Goal: Contribute content: Contribute content

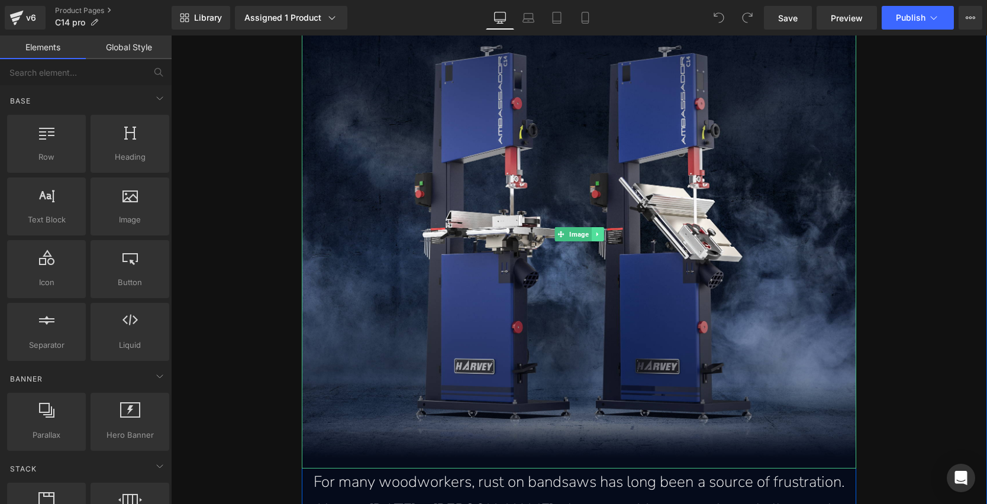
scroll to position [715, 0]
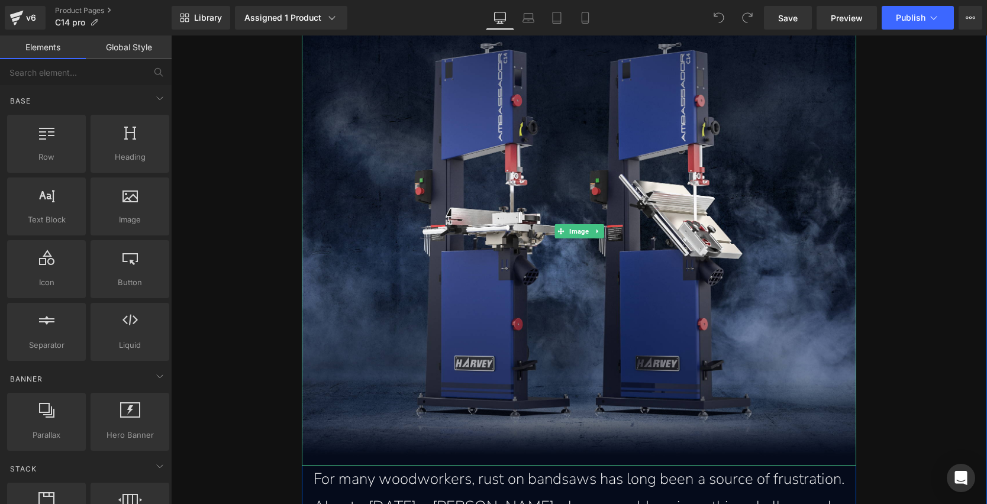
click at [596, 228] on icon at bounding box center [597, 231] width 7 height 7
click at [576, 230] on icon at bounding box center [579, 231] width 7 height 7
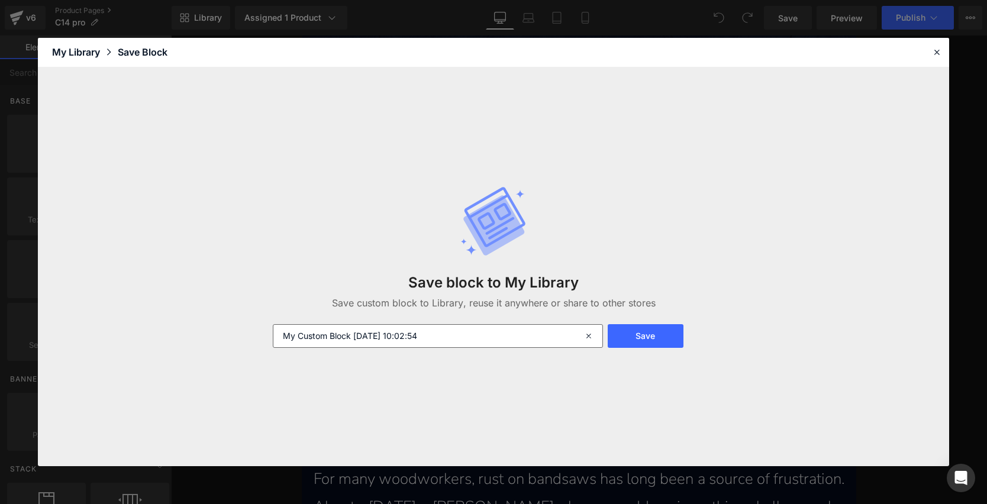
click at [584, 333] on icon at bounding box center [590, 336] width 26 height 24
click at [944, 48] on header "Library Elements Blocks Templates Saved Library My Library Save Block" at bounding box center [493, 53] width 911 height 30
click at [937, 48] on icon at bounding box center [936, 52] width 11 height 11
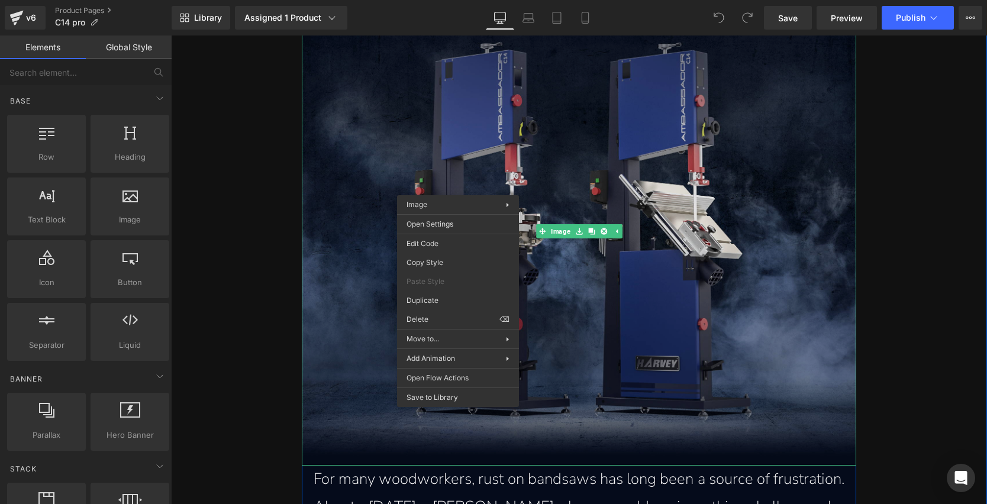
click at [691, 311] on img at bounding box center [579, 230] width 555 height 469
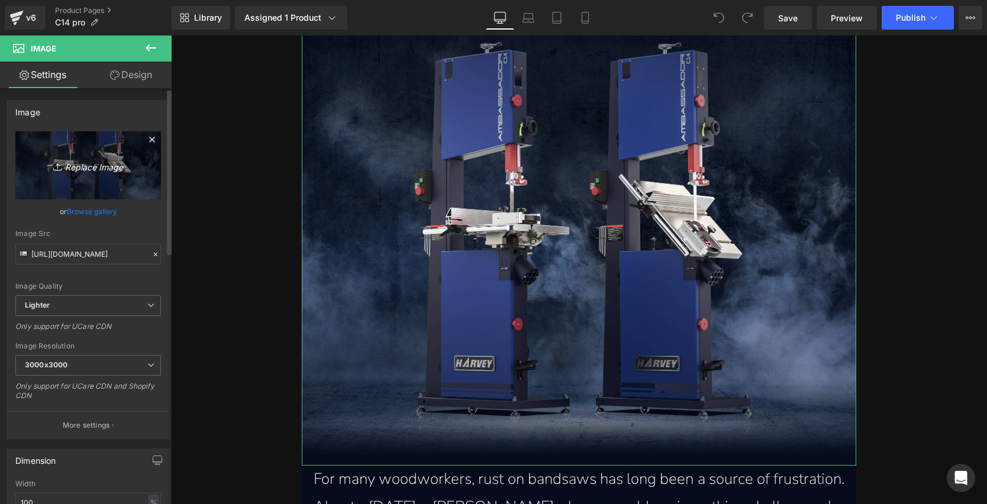
click at [64, 172] on icon "Replace Image" at bounding box center [88, 165] width 95 height 15
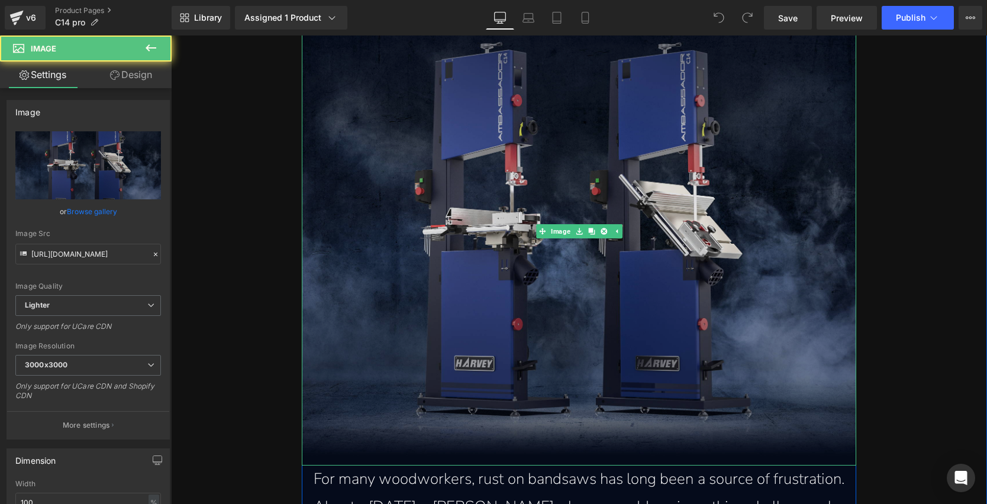
click at [556, 206] on img at bounding box center [579, 230] width 555 height 469
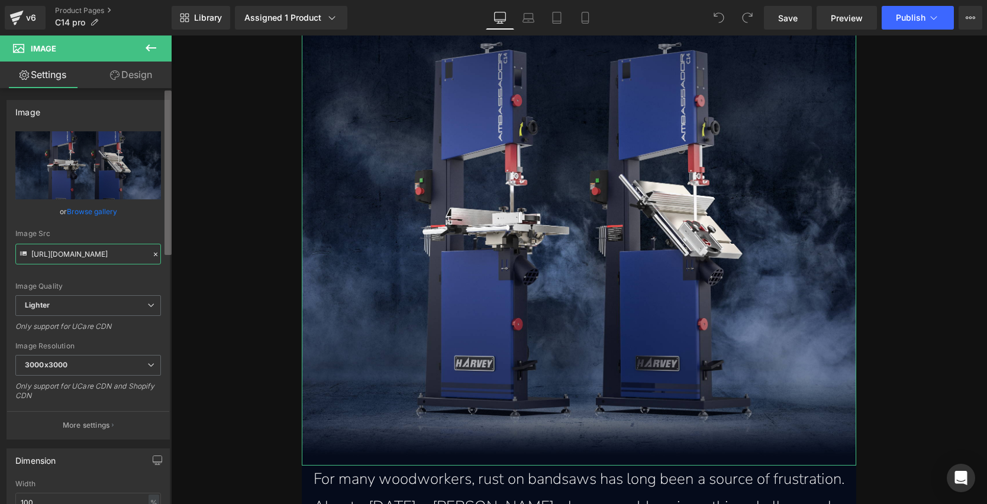
scroll to position [0, 475]
drag, startPoint x: 75, startPoint y: 256, endPoint x: 118, endPoint y: 249, distance: 43.2
click at [118, 249] on input "[URL][DOMAIN_NAME]" at bounding box center [88, 254] width 146 height 21
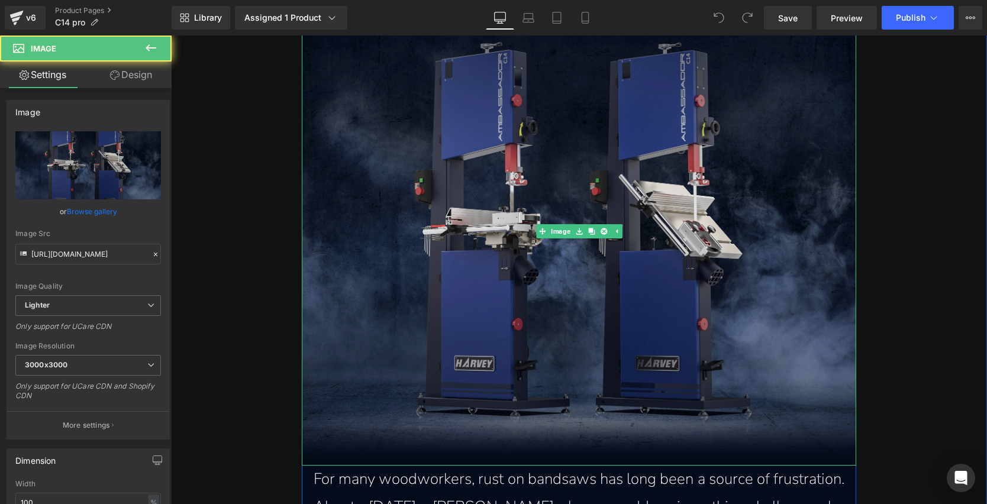
click at [650, 182] on img at bounding box center [579, 230] width 555 height 469
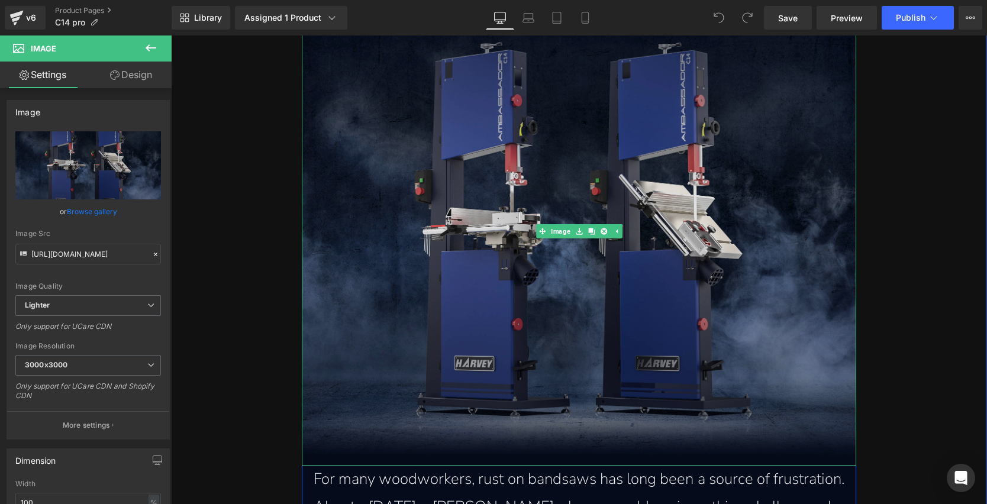
click at [565, 174] on img at bounding box center [579, 230] width 555 height 469
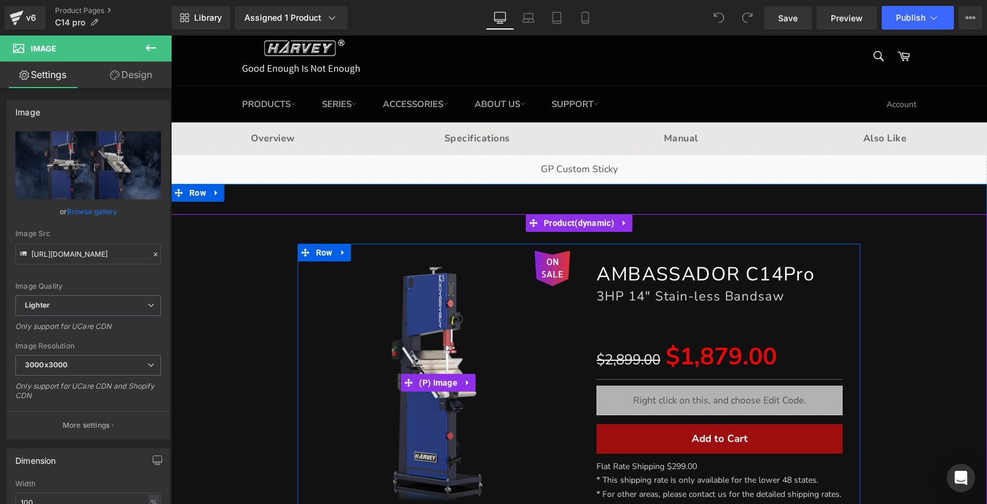
scroll to position [20, 0]
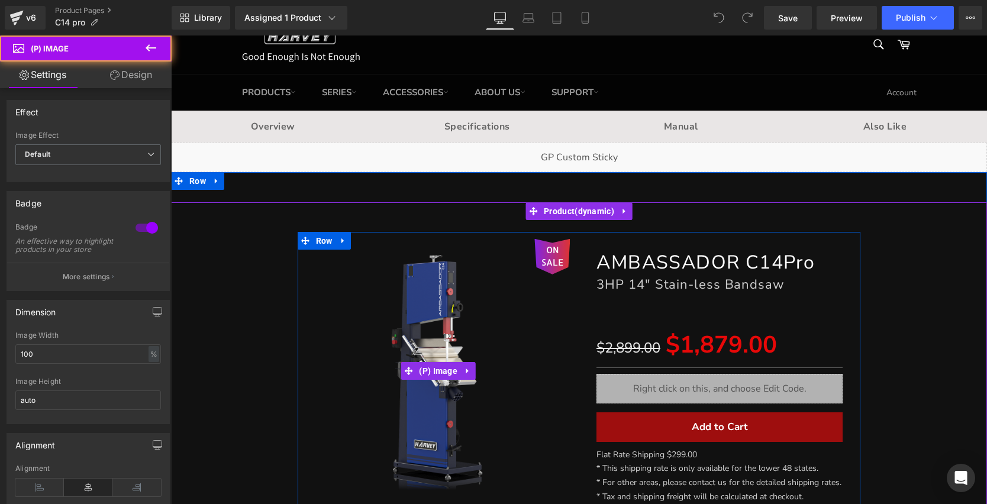
click at [437, 278] on img at bounding box center [439, 371] width 264 height 264
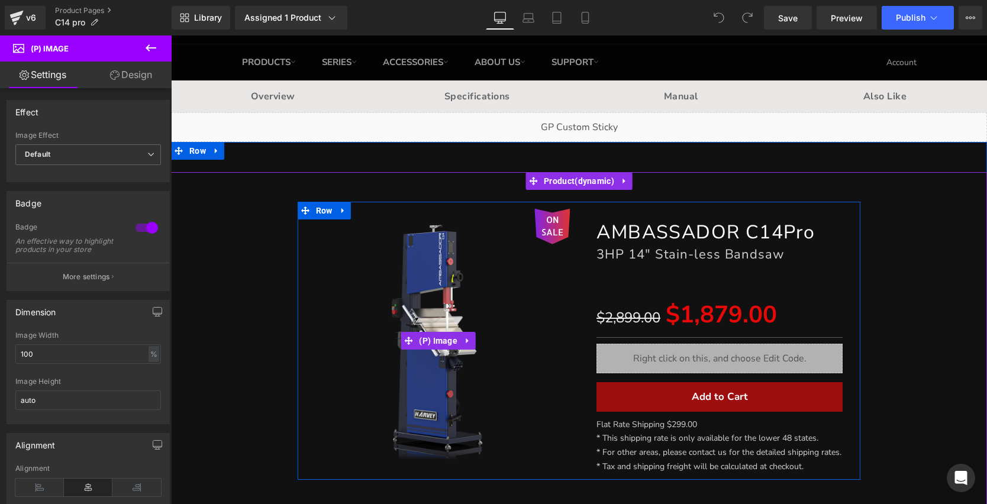
scroll to position [150, 0]
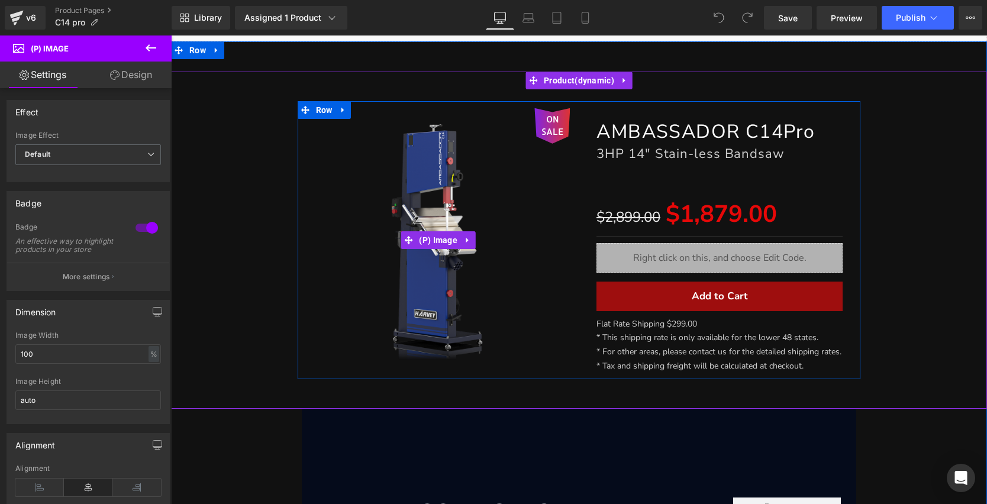
click at [424, 167] on img at bounding box center [439, 240] width 264 height 264
click at [423, 162] on img at bounding box center [439, 240] width 264 height 264
click at [432, 236] on span "(P) Image" at bounding box center [438, 240] width 44 height 18
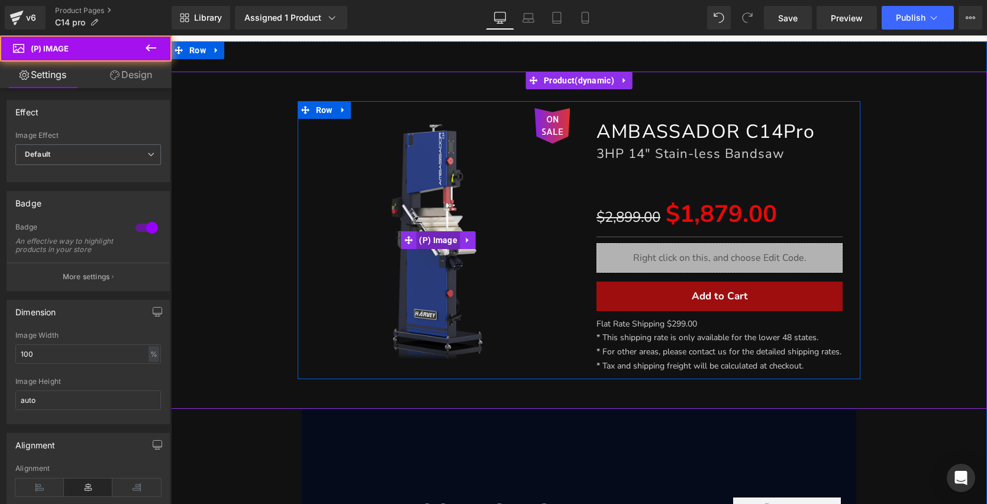
click at [431, 241] on span "(P) Image" at bounding box center [438, 240] width 44 height 18
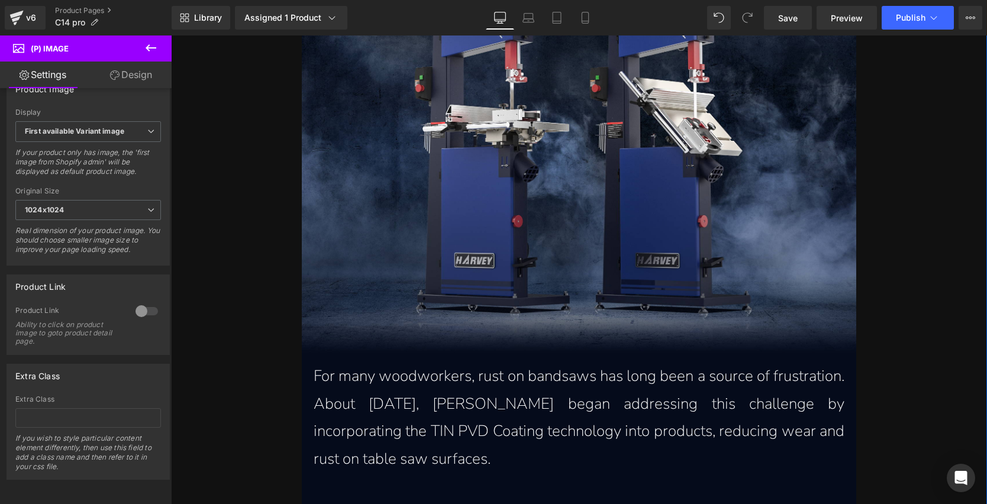
scroll to position [822, 0]
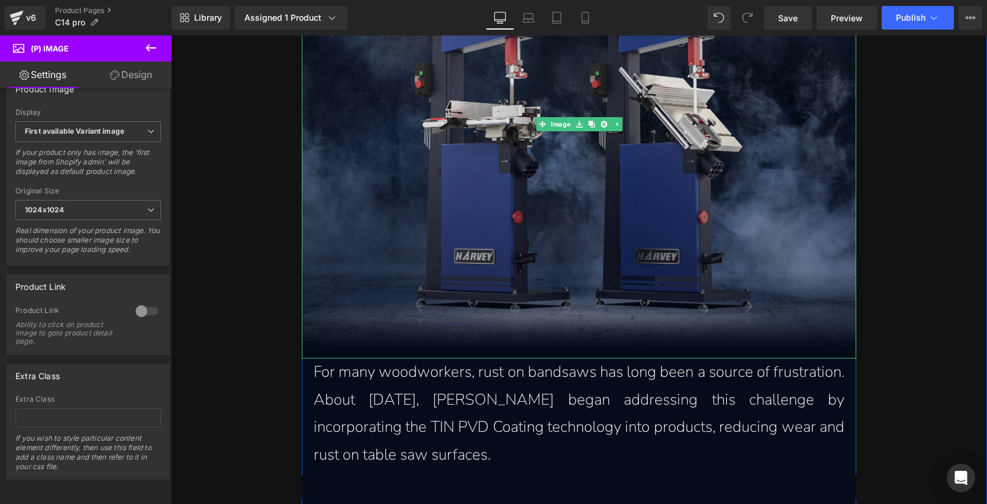
click at [588, 239] on img at bounding box center [579, 123] width 555 height 469
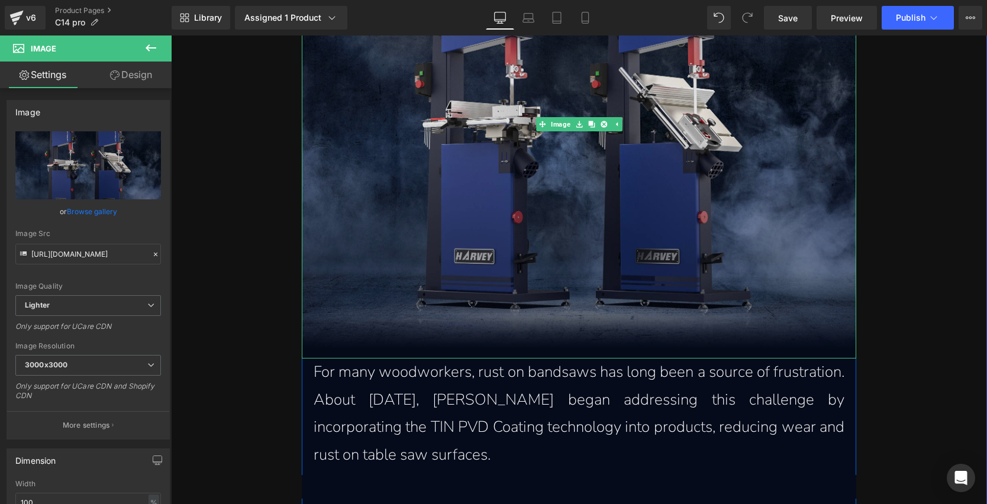
click at [632, 165] on img at bounding box center [579, 123] width 555 height 469
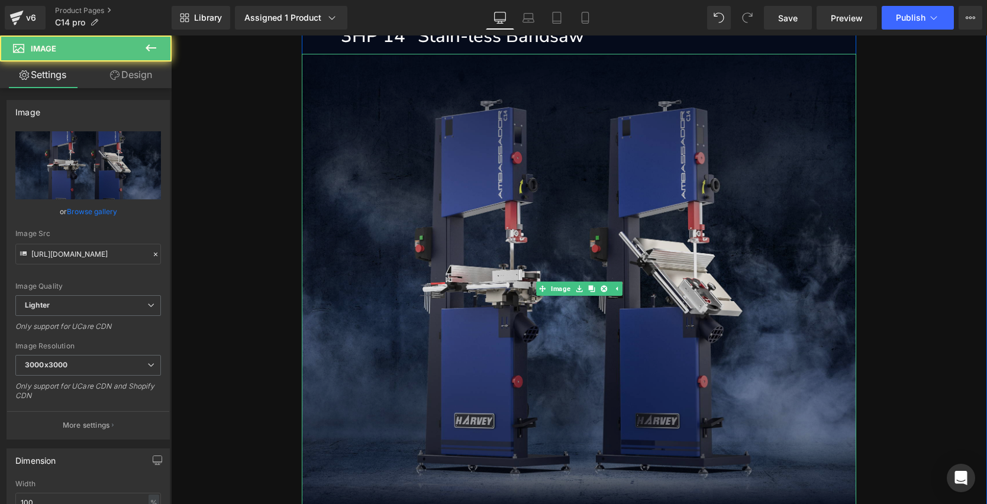
scroll to position [599, 0]
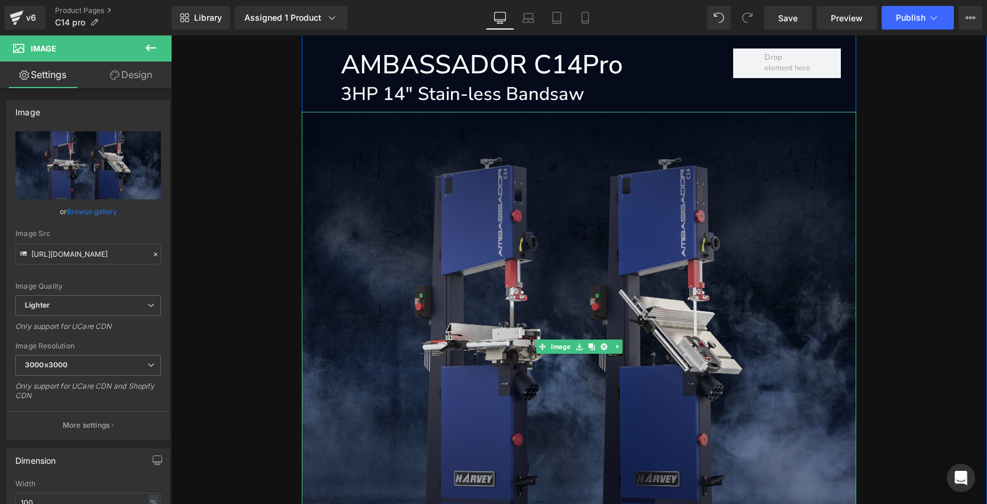
click at [543, 249] on img at bounding box center [579, 346] width 555 height 469
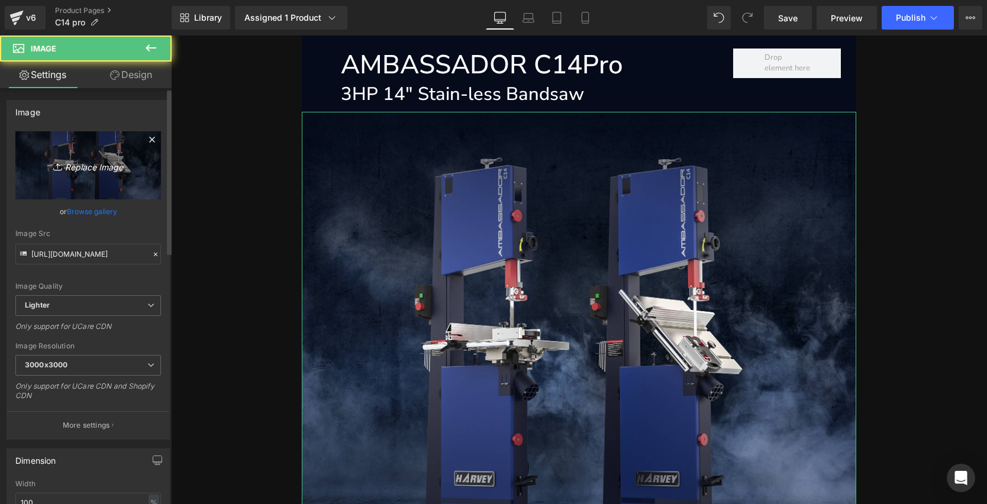
click at [75, 166] on icon "Replace Image" at bounding box center [88, 165] width 95 height 15
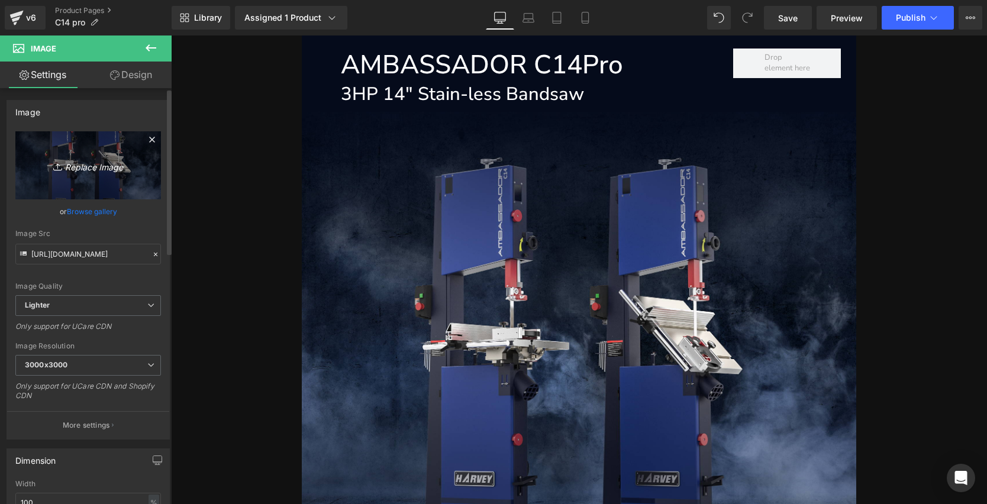
type input "C:\fakepath\14-inch-stainless-bandsaw-3hp-ambassador-c14pro-worktable_result.we…"
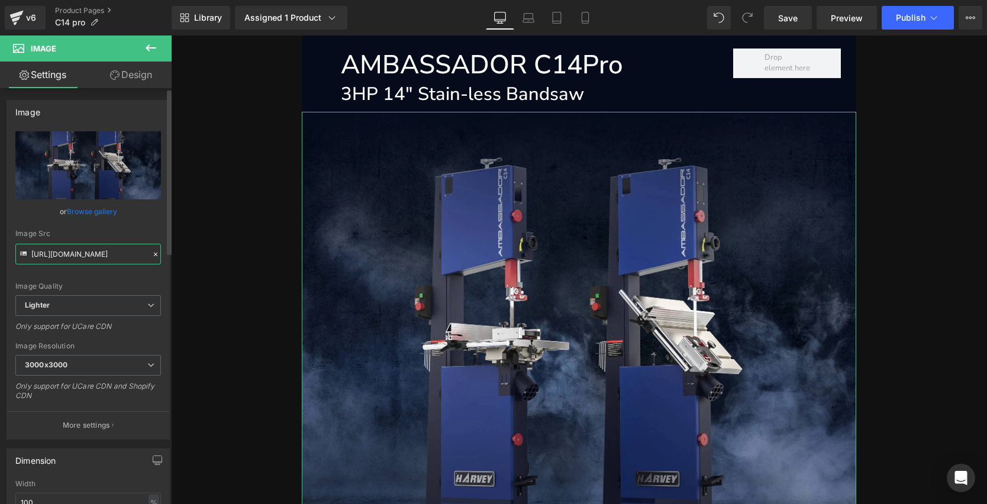
scroll to position [0, 543]
drag, startPoint x: 57, startPoint y: 253, endPoint x: 152, endPoint y: 254, distance: 95.3
click at [152, 254] on div "Image Src [URL][DOMAIN_NAME]" at bounding box center [88, 247] width 146 height 35
click at [59, 250] on input "[URL][DOMAIN_NAME]" at bounding box center [88, 254] width 146 height 21
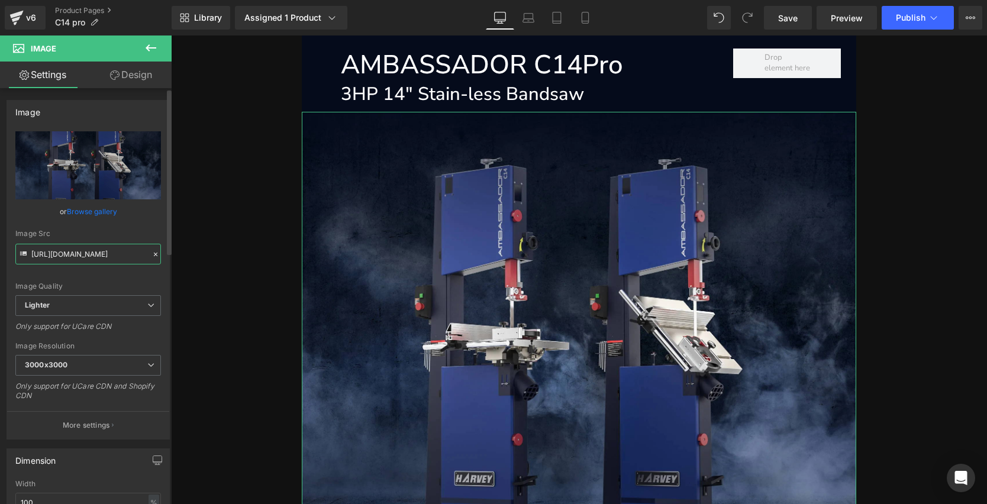
drag, startPoint x: 41, startPoint y: 253, endPoint x: 28, endPoint y: 251, distance: 13.2
click at [28, 251] on div "Image Src [URL][DOMAIN_NAME]" at bounding box center [88, 247] width 146 height 35
click at [83, 253] on input "[URL][DOMAIN_NAME]" at bounding box center [88, 254] width 146 height 21
drag, startPoint x: 53, startPoint y: 253, endPoint x: 22, endPoint y: 247, distance: 31.5
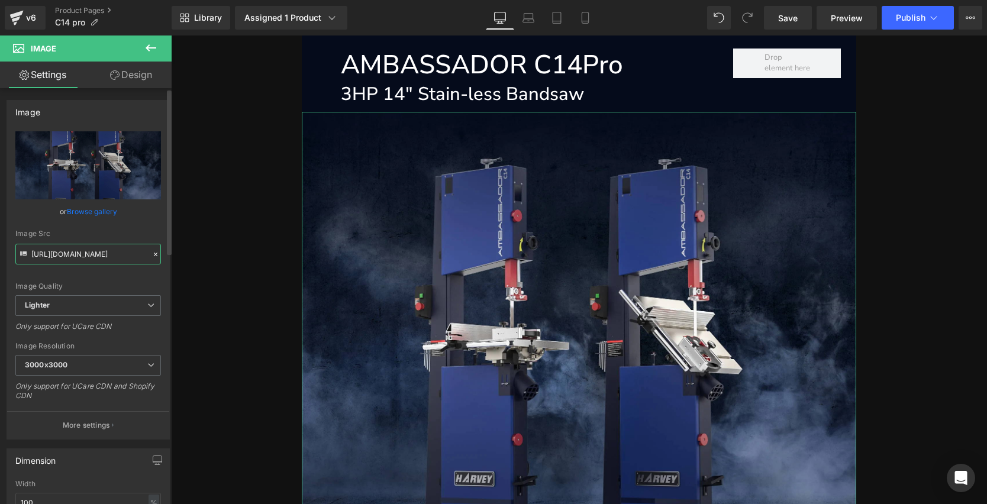
click at [22, 247] on div "Image Src [URL][DOMAIN_NAME]" at bounding box center [88, 247] width 146 height 35
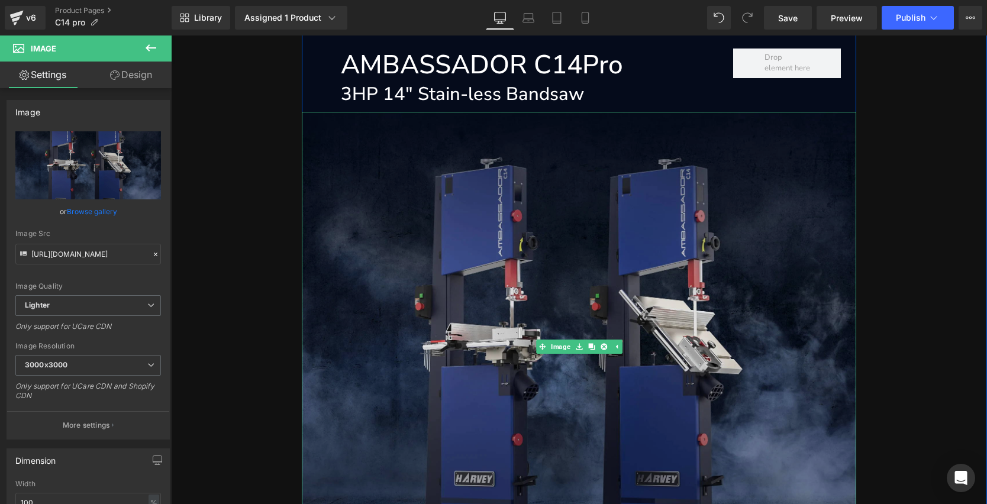
click at [484, 216] on img at bounding box center [579, 346] width 555 height 469
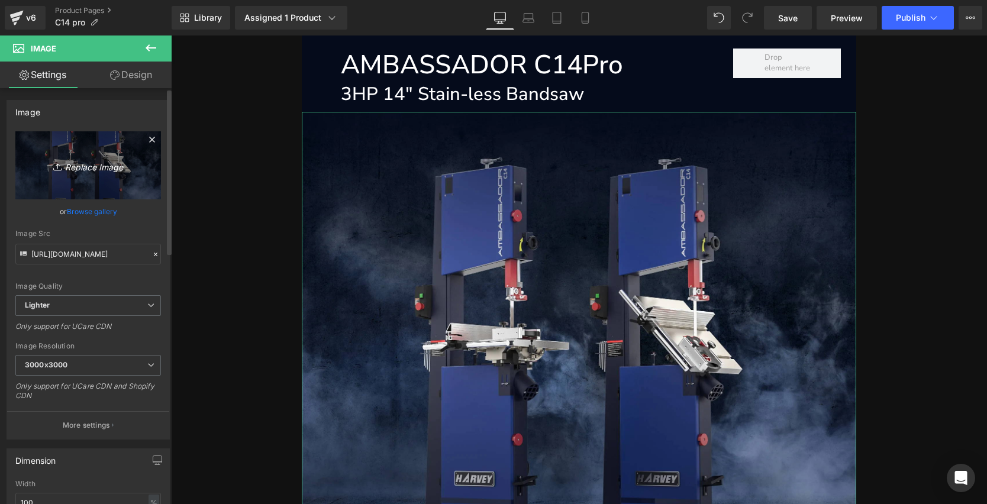
click at [70, 156] on link "Replace Image" at bounding box center [88, 165] width 146 height 68
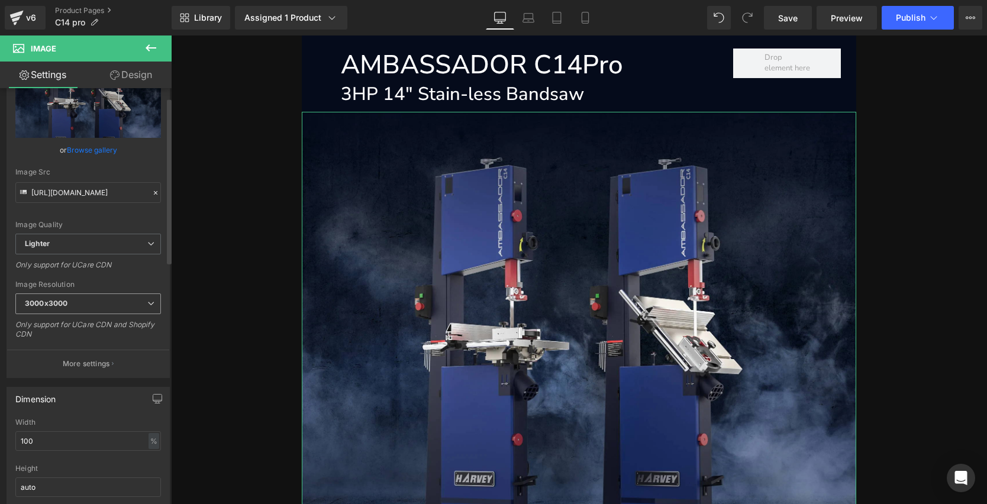
scroll to position [62, 0]
click at [92, 150] on link "Browse gallery" at bounding box center [92, 150] width 50 height 21
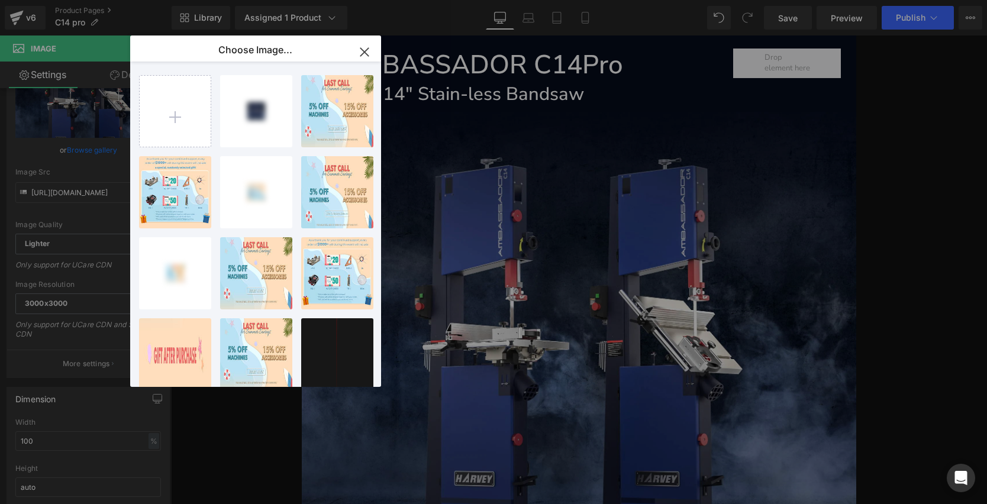
click at [362, 51] on icon "button" at bounding box center [364, 52] width 19 height 19
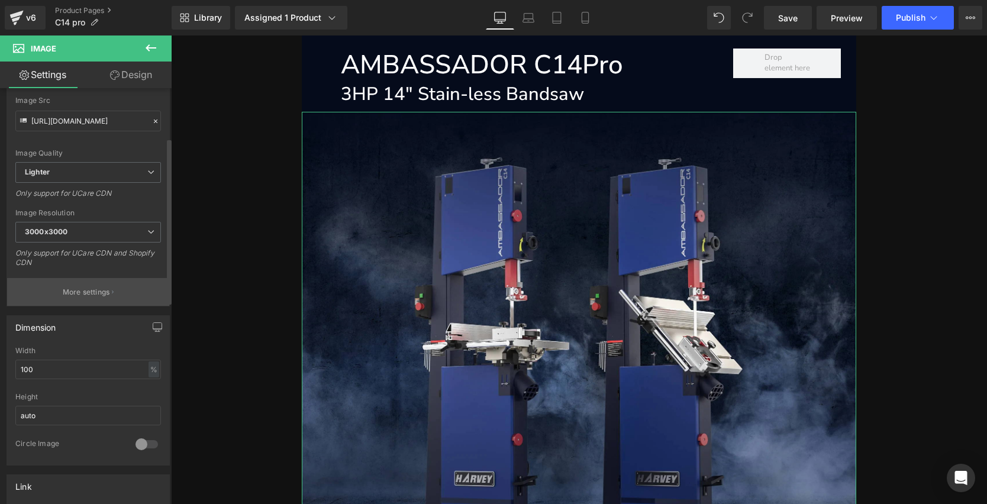
scroll to position [136, 0]
click at [90, 281] on button "More settings" at bounding box center [88, 289] width 162 height 28
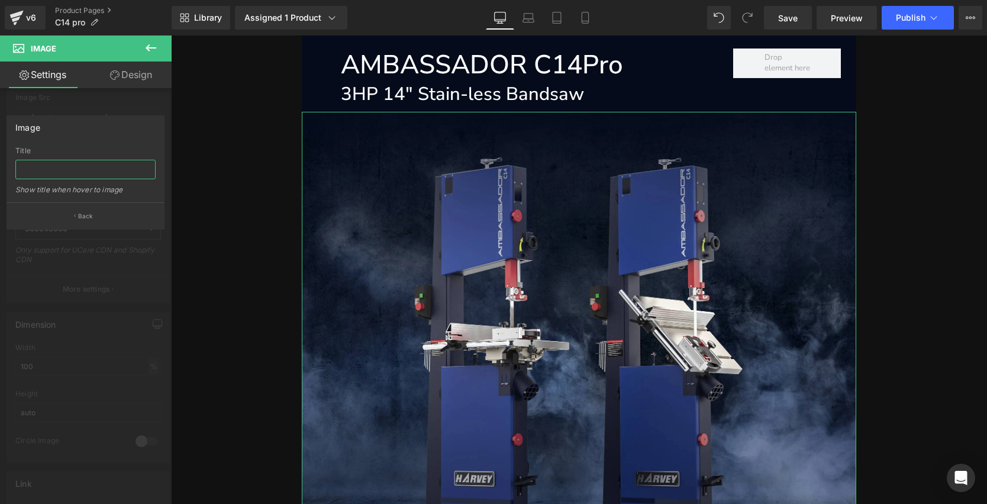
click at [56, 165] on input "text" at bounding box center [85, 170] width 140 height 20
click at [37, 172] on input "text" at bounding box center [85, 170] width 140 height 20
paste input "14 Inch Stainless Bandsaw 3HP Ambassador C14Pro Worktable"
type input "14 Inch Stainless Bandsaw 3HP Ambassador C14Pro Worktable"
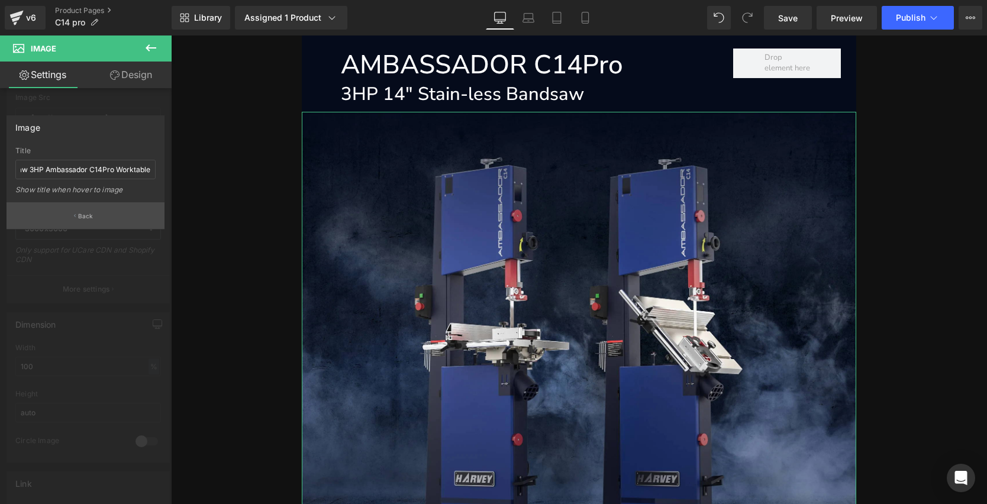
click at [87, 214] on p "Back" at bounding box center [85, 216] width 15 height 9
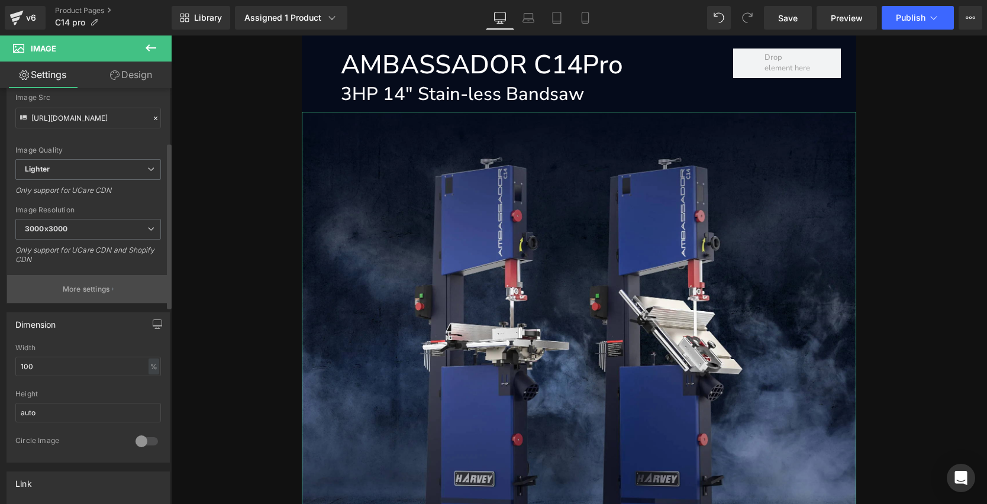
click at [78, 285] on p "More settings" at bounding box center [86, 289] width 47 height 11
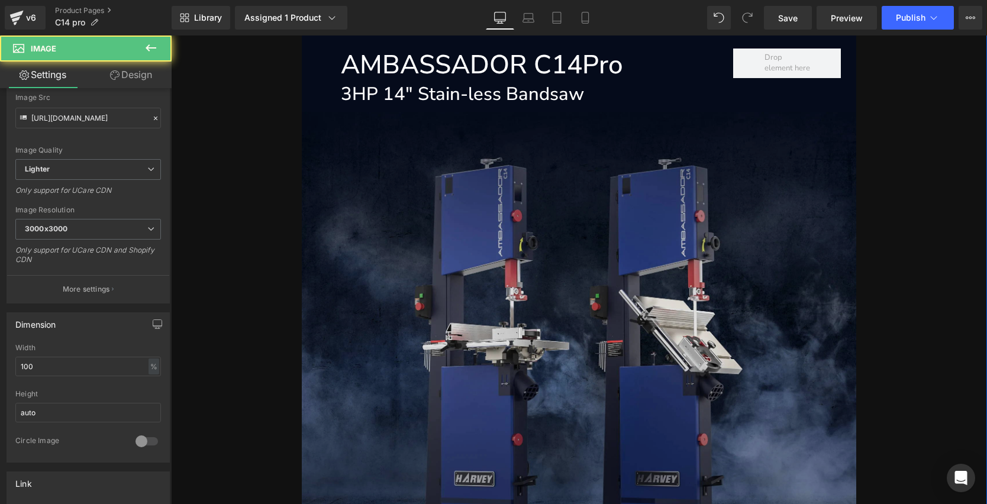
click at [429, 242] on img at bounding box center [579, 346] width 555 height 469
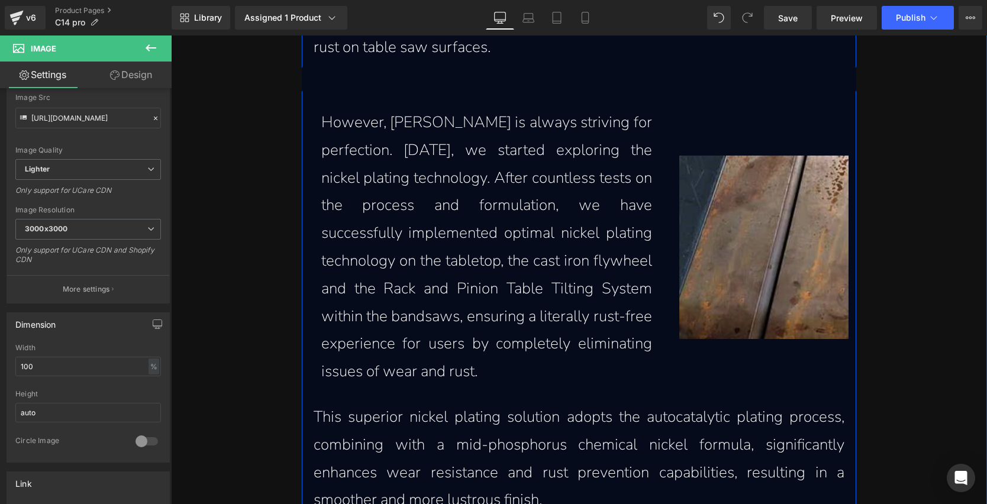
scroll to position [1300, 0]
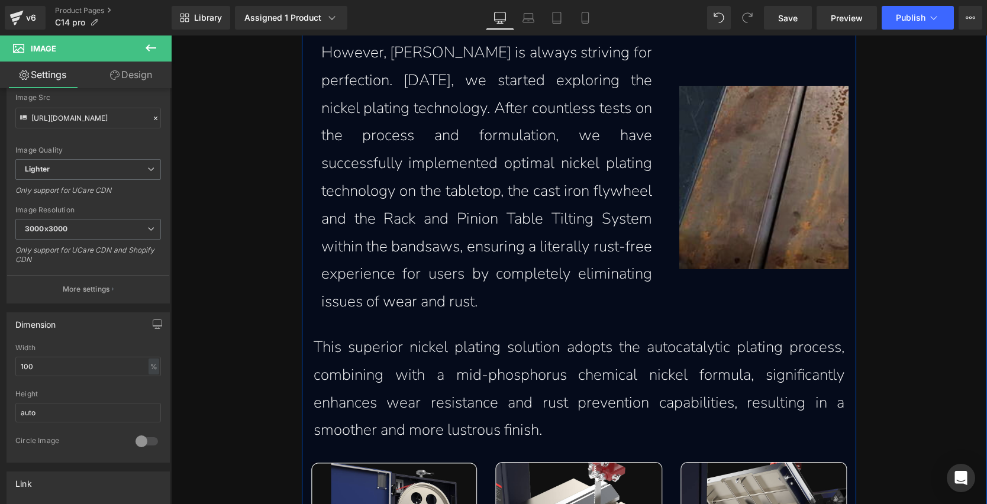
click at [734, 222] on img at bounding box center [764, 178] width 170 height 184
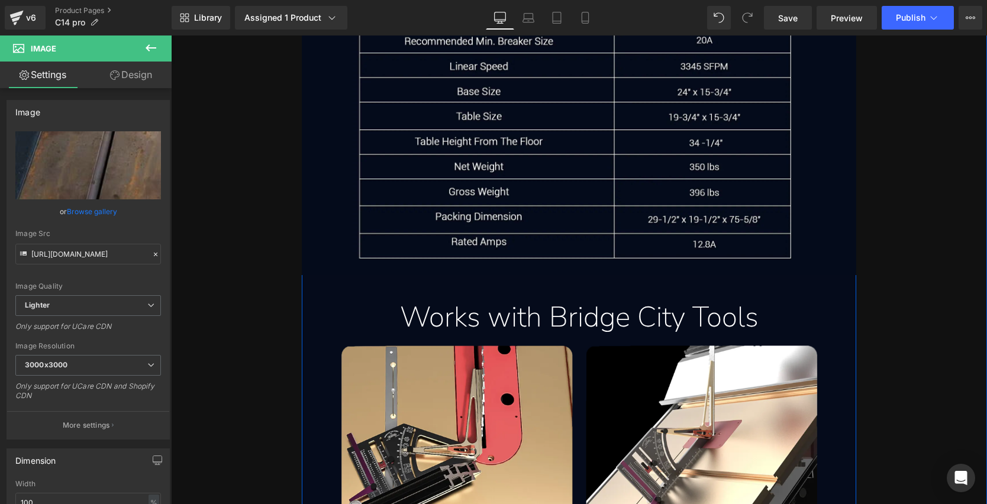
scroll to position [11113, 0]
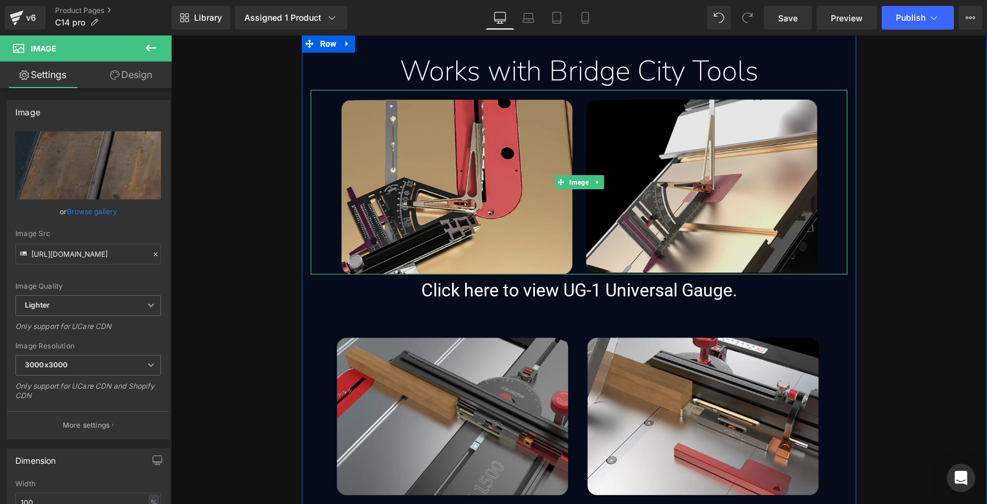
click at [718, 208] on img at bounding box center [579, 182] width 537 height 185
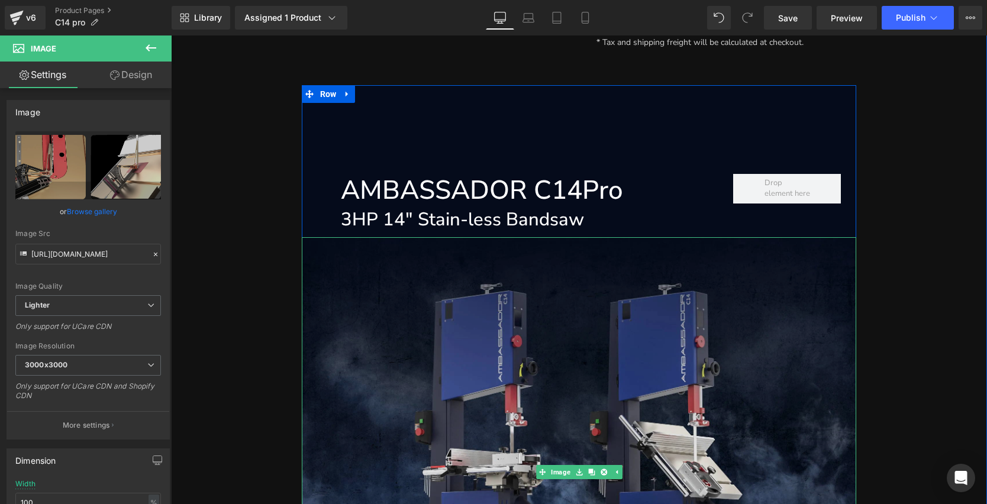
scroll to position [628, 0]
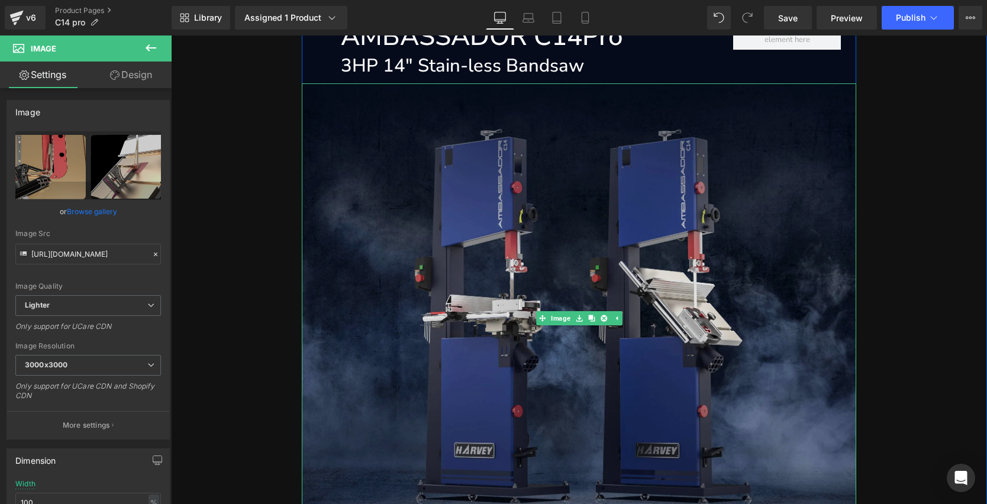
click at [634, 273] on img at bounding box center [579, 317] width 555 height 469
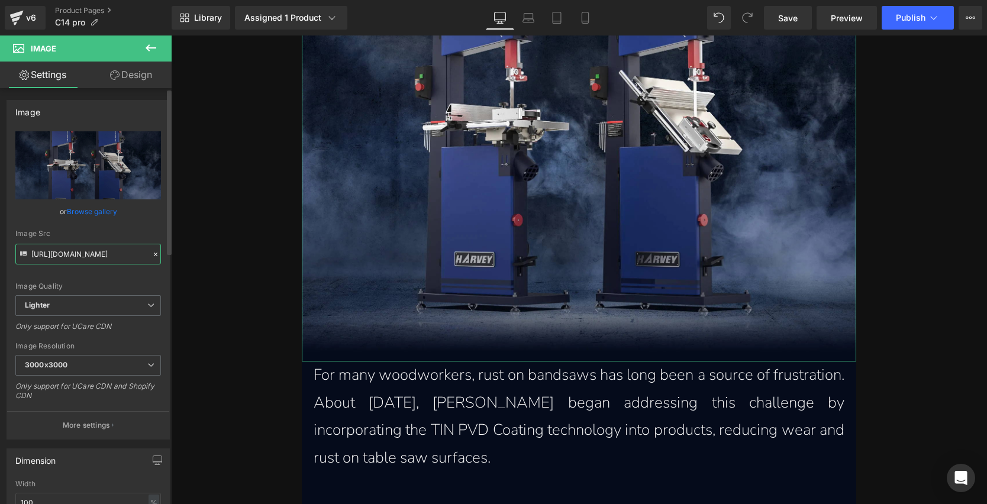
scroll to position [0, 543]
drag, startPoint x: 119, startPoint y: 257, endPoint x: 144, endPoint y: 256, distance: 24.9
click at [144, 256] on input "[URL][DOMAIN_NAME]" at bounding box center [88, 254] width 146 height 21
click at [75, 257] on input "[URL][DOMAIN_NAME]" at bounding box center [88, 254] width 146 height 21
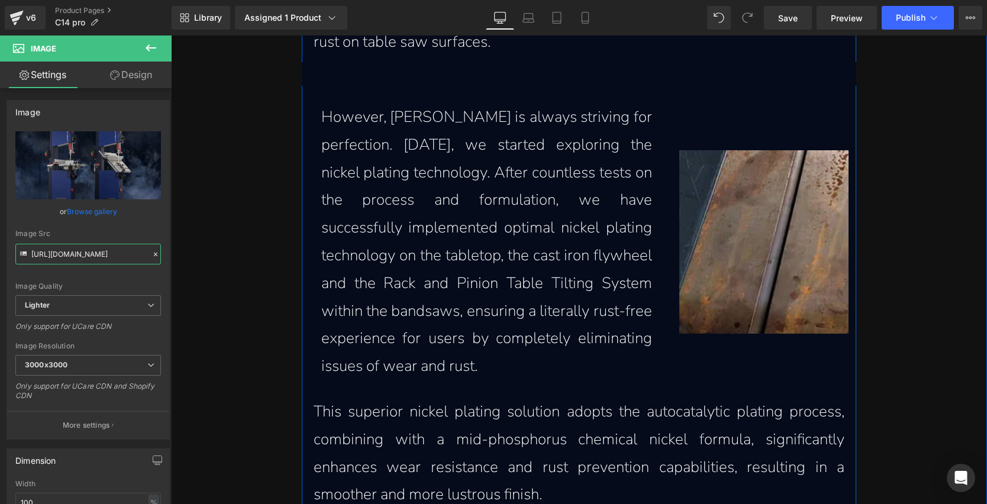
scroll to position [1275, 0]
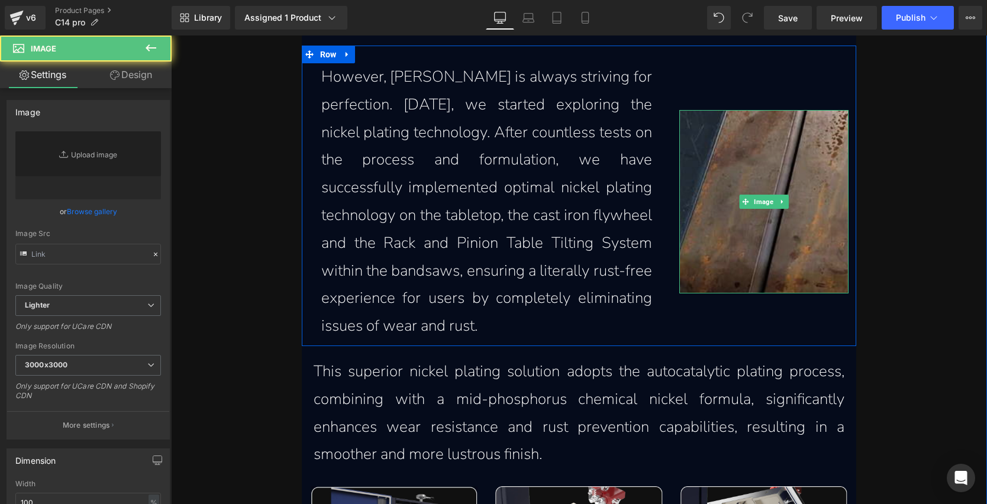
click at [722, 182] on img at bounding box center [764, 202] width 170 height 184
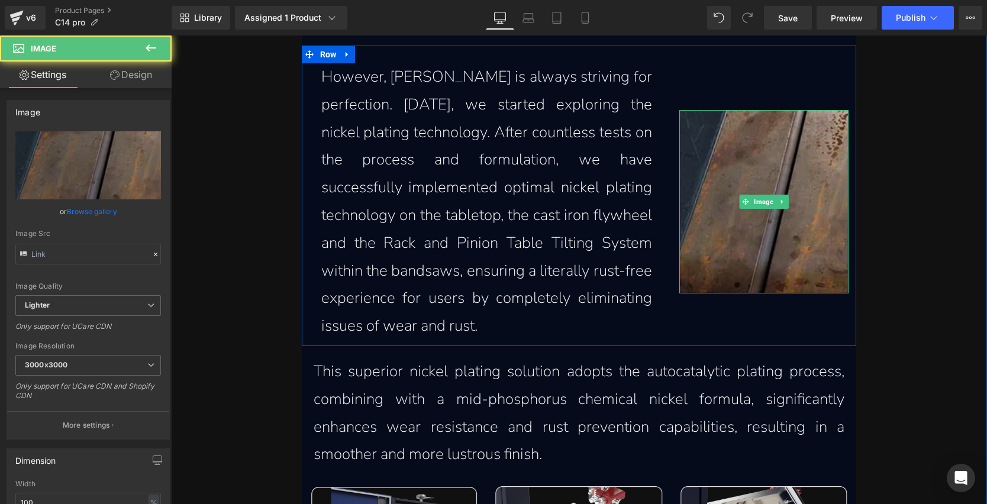
click at [787, 221] on img at bounding box center [764, 202] width 170 height 184
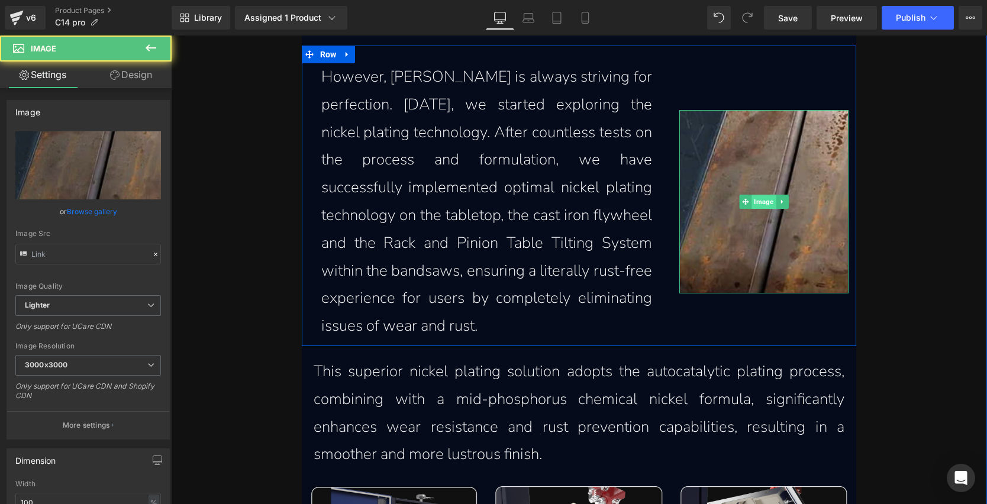
click at [757, 202] on span "Image" at bounding box center [764, 202] width 24 height 14
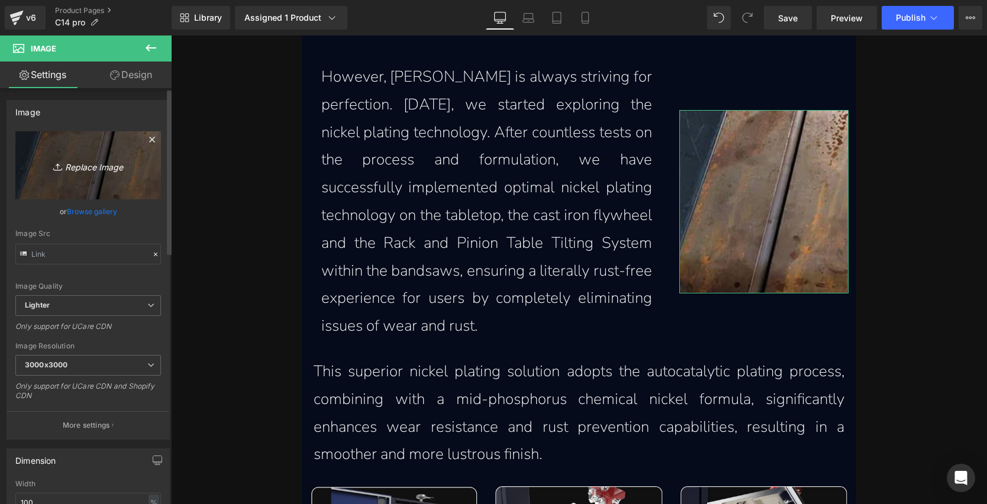
click at [91, 152] on link "Replace Image" at bounding box center [88, 165] width 146 height 68
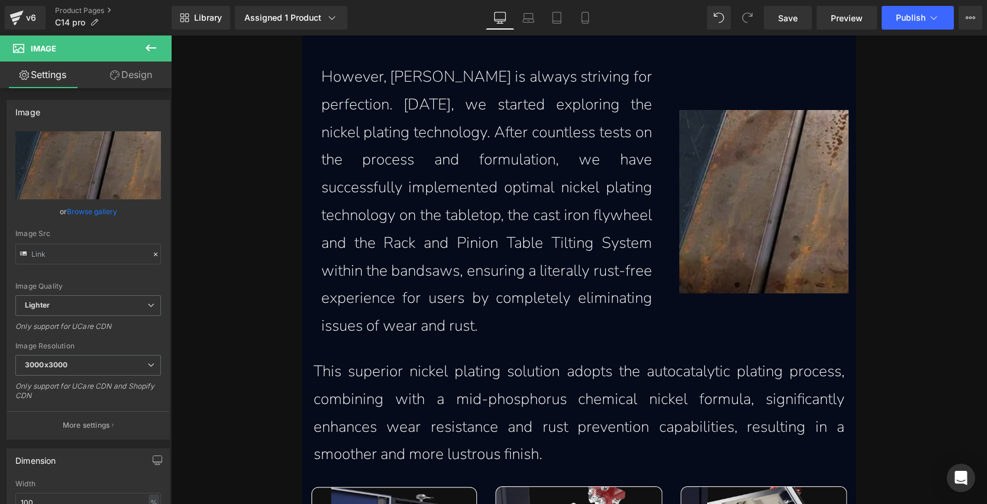
type input "C:\fakepath\rust-commonly-found-on-competitor-bandsaws-after-prolonged-periods-…"
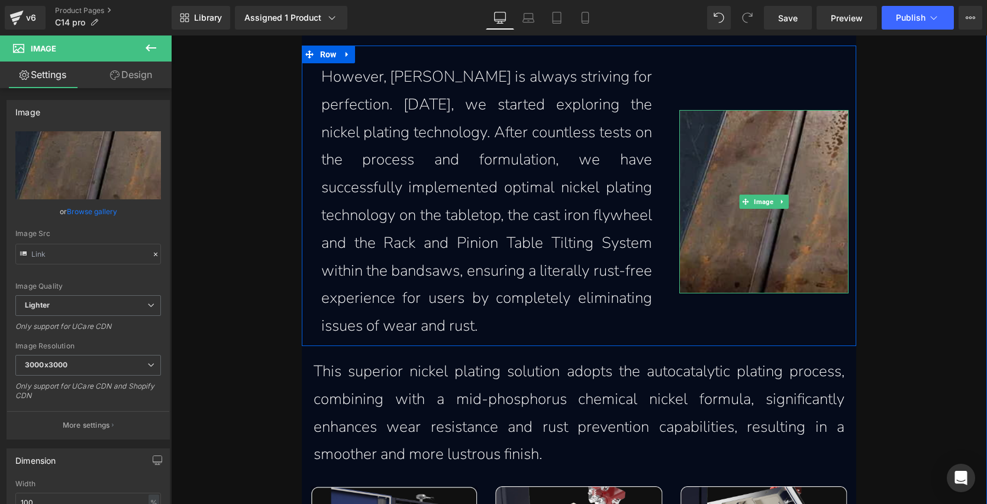
click at [740, 171] on img at bounding box center [764, 202] width 170 height 184
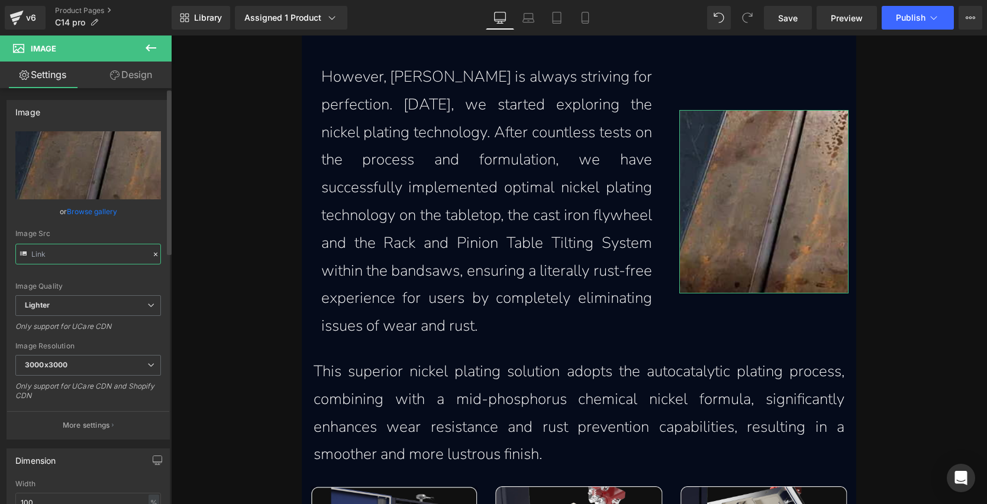
drag, startPoint x: 72, startPoint y: 259, endPoint x: 138, endPoint y: 253, distance: 66.5
click at [138, 253] on input "text" at bounding box center [88, 254] width 146 height 21
drag, startPoint x: 79, startPoint y: 253, endPoint x: 146, endPoint y: 253, distance: 66.9
click at [146, 253] on div "Image Src" at bounding box center [88, 247] width 146 height 35
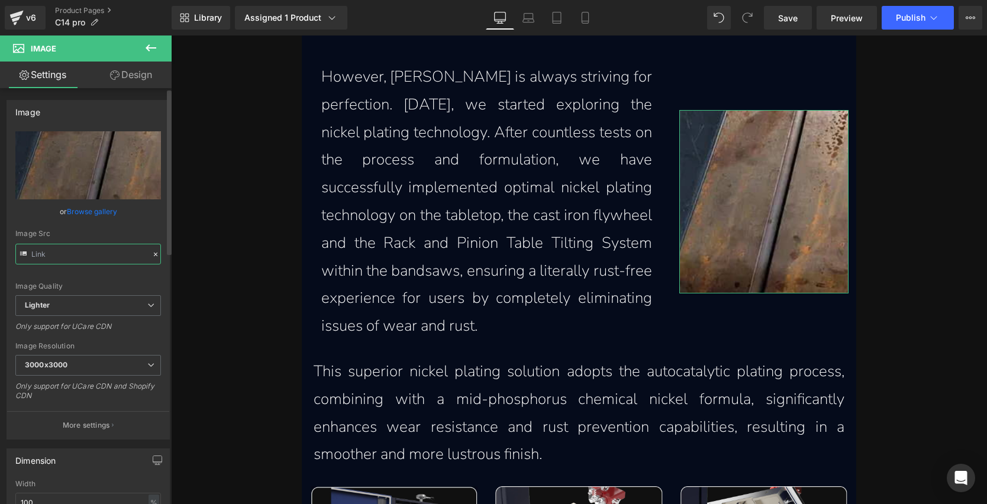
click at [76, 254] on input "text" at bounding box center [88, 254] width 146 height 21
drag, startPoint x: 73, startPoint y: 252, endPoint x: 152, endPoint y: 254, distance: 79.3
click at [152, 254] on div "Image Src" at bounding box center [88, 247] width 146 height 35
drag, startPoint x: 70, startPoint y: 257, endPoint x: 171, endPoint y: 254, distance: 100.6
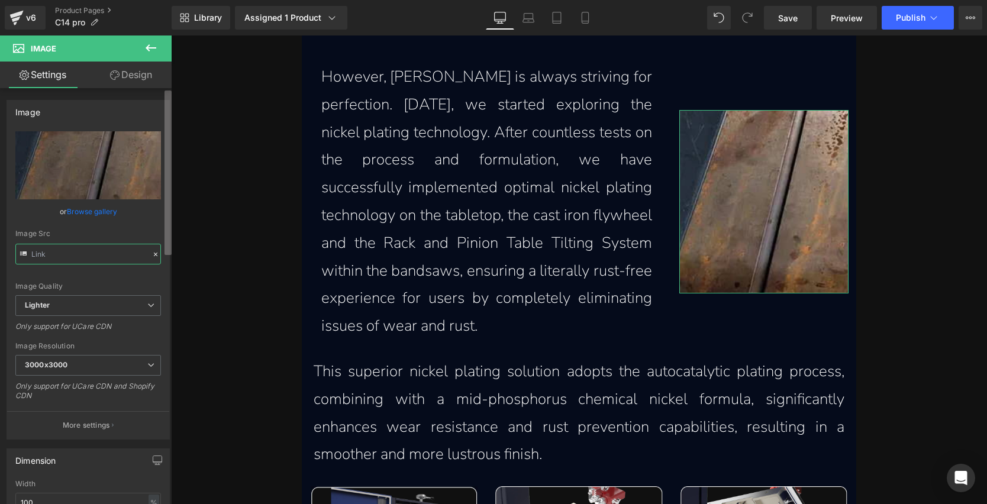
click at [171, 254] on div "Image [URL][DOMAIN_NAME] Replace Image Upload image or Browse gallery Image Src…" at bounding box center [86, 298] width 172 height 421
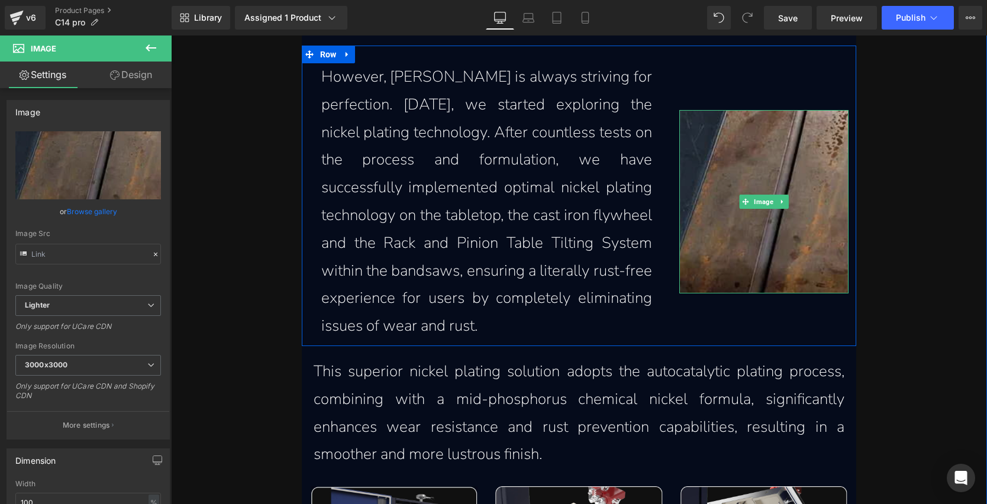
click at [810, 163] on img at bounding box center [764, 202] width 170 height 184
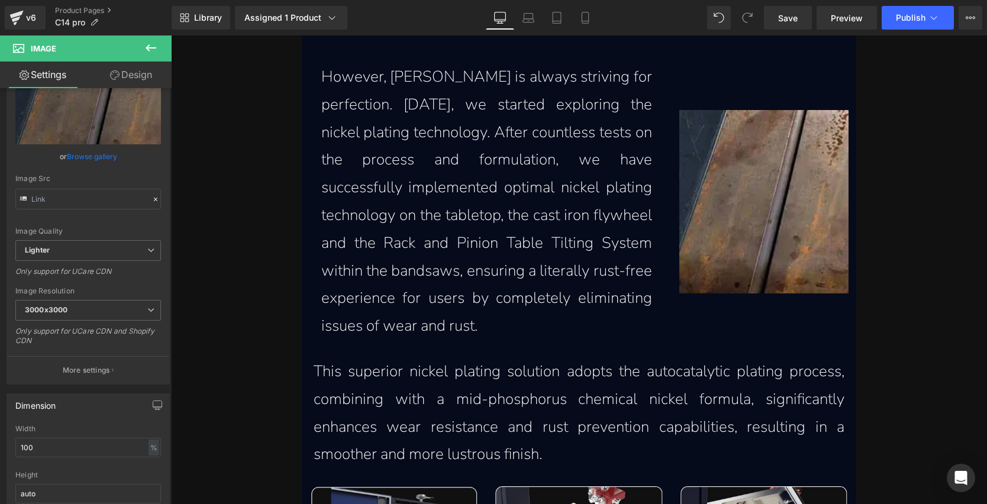
scroll to position [56, 0]
click at [94, 368] on p "More settings" at bounding box center [86, 370] width 47 height 11
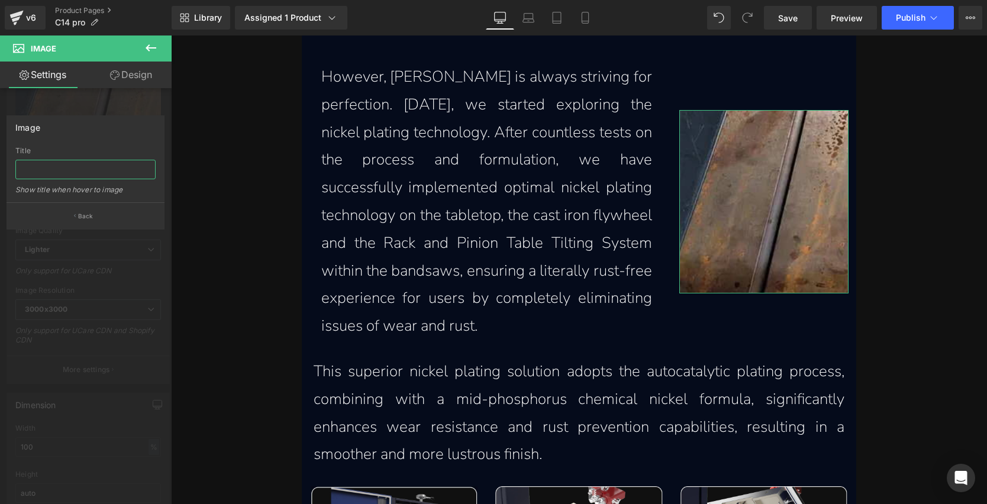
click at [63, 172] on input "text" at bounding box center [85, 170] width 140 height 20
paste input "Rust commonly found on competitor bandsaws after prolonged periods of use"
type input "Rust commonly found on competitor bandsaws after prolonged periods of use"
click at [101, 210] on button "Back" at bounding box center [86, 215] width 158 height 27
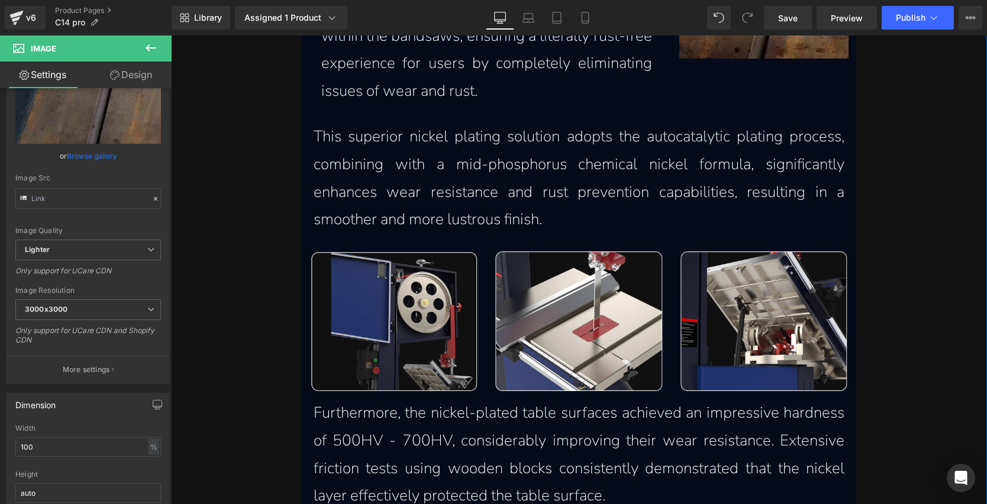
scroll to position [1656, 0]
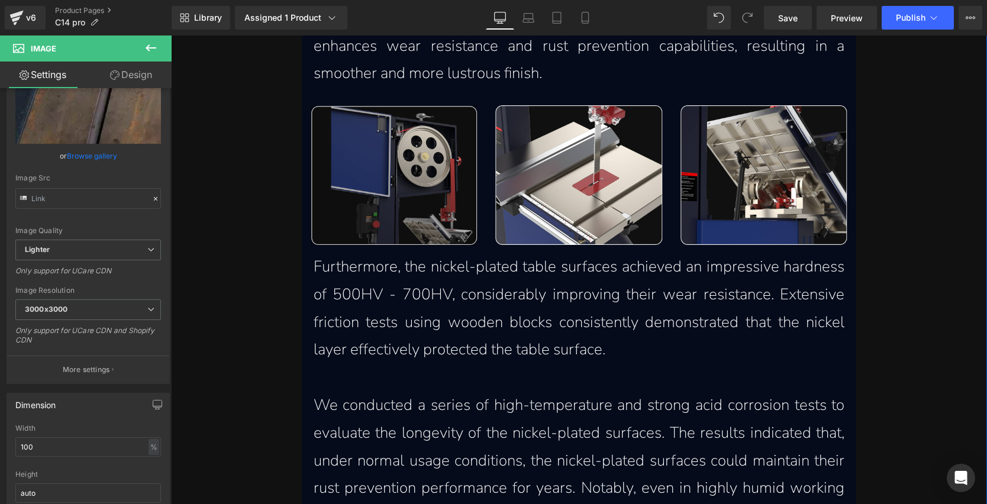
click at [415, 198] on img at bounding box center [394, 175] width 167 height 141
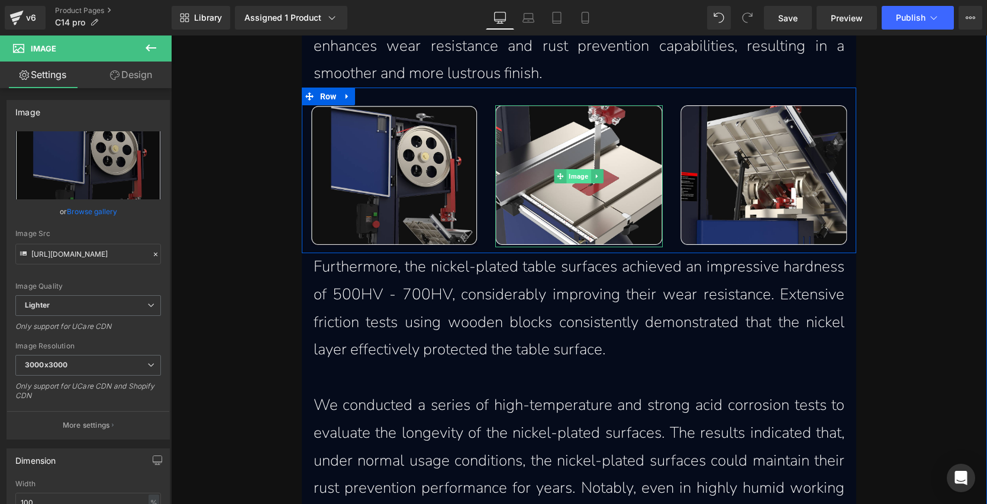
click at [572, 178] on span "Image" at bounding box center [579, 176] width 24 height 14
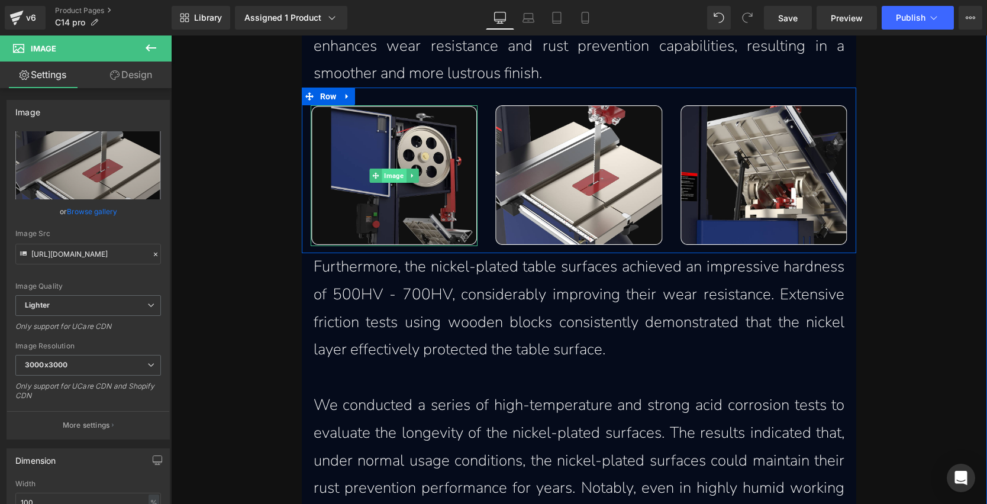
click at [384, 179] on span "Image" at bounding box center [394, 176] width 24 height 14
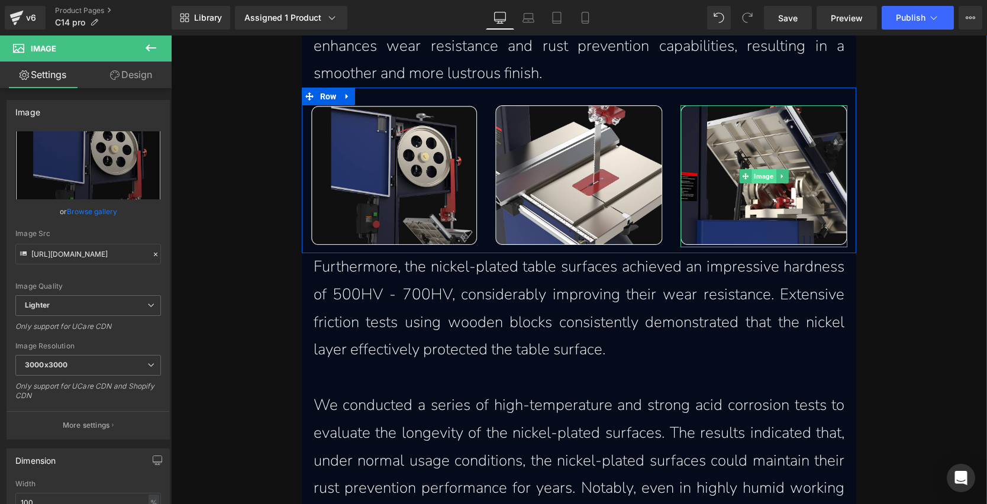
click at [760, 179] on span "Image" at bounding box center [764, 176] width 24 height 14
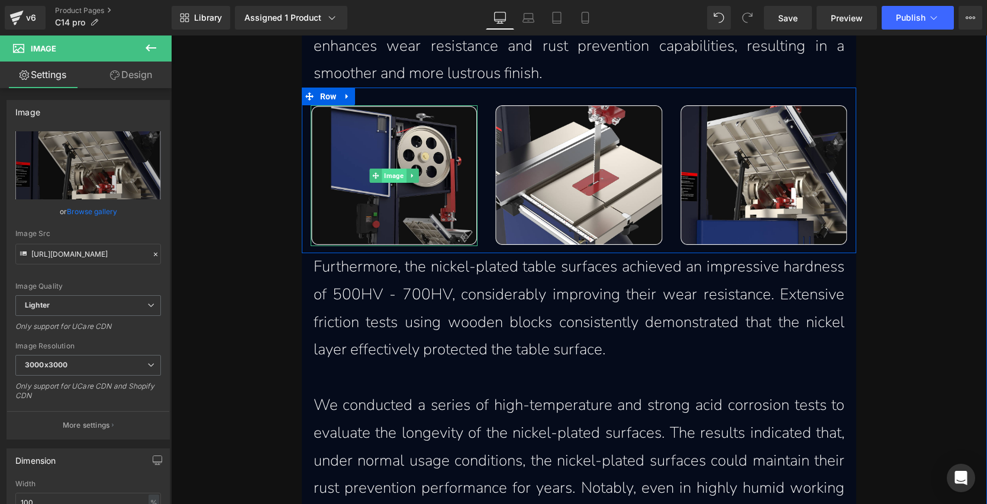
click at [385, 175] on span "Image" at bounding box center [394, 176] width 24 height 14
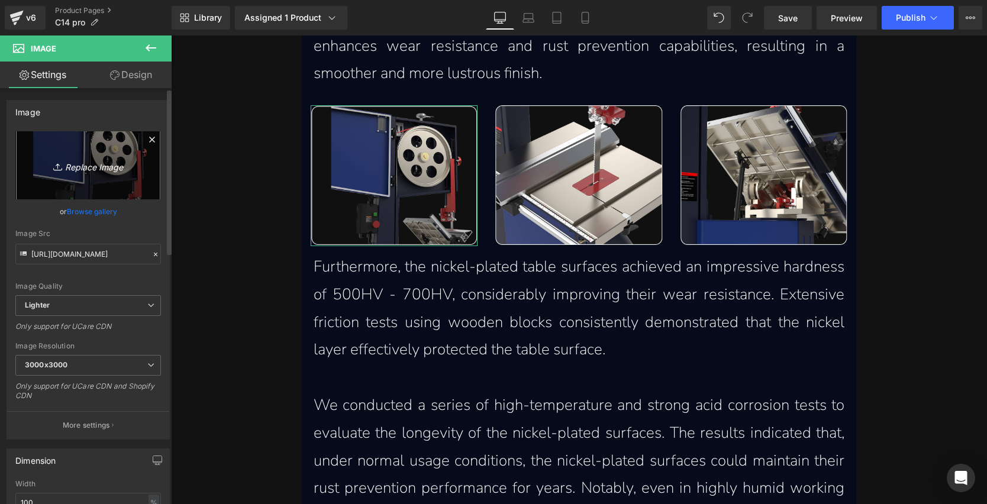
click at [75, 163] on icon "Replace Image" at bounding box center [88, 165] width 95 height 15
type input "C:\fakepath\nickel-plated-cast-iron-flywheel-which-creates-a-rust-free-experien…"
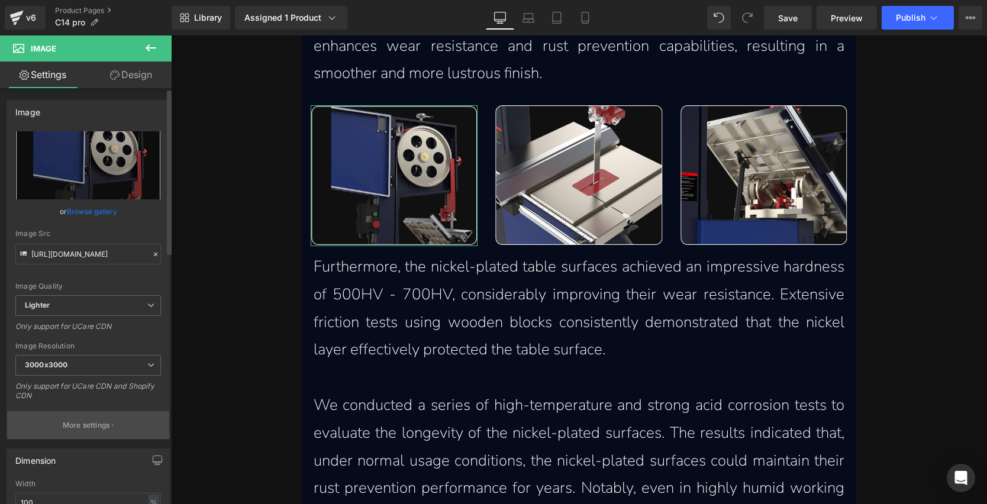
click at [83, 424] on p "More settings" at bounding box center [86, 425] width 47 height 11
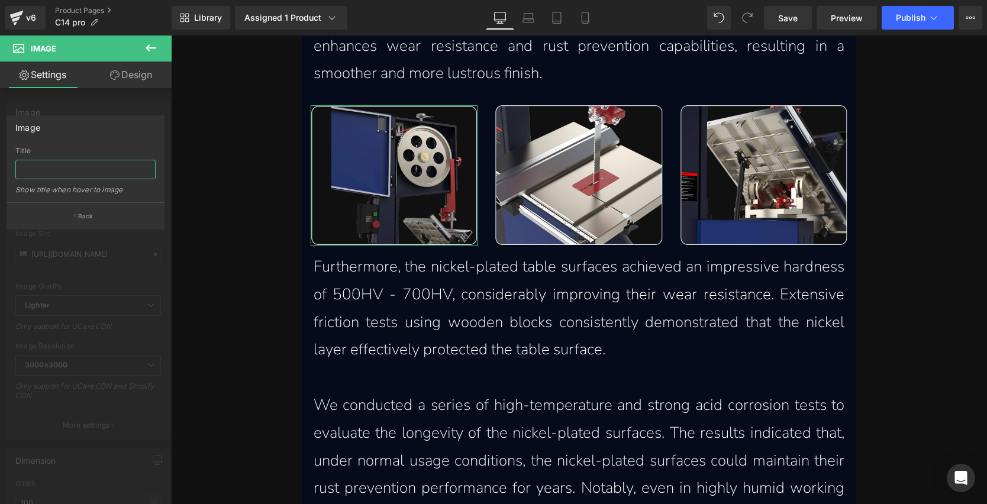
click at [59, 173] on input "text" at bounding box center [85, 170] width 140 height 20
paste input "Nickel plated cast iron flywheel which creates a rust free experience in the 14…"
type input "Nickel plated cast iron flywheel which creates a rust free experience in the 14…"
click at [79, 213] on p "Back" at bounding box center [85, 216] width 15 height 9
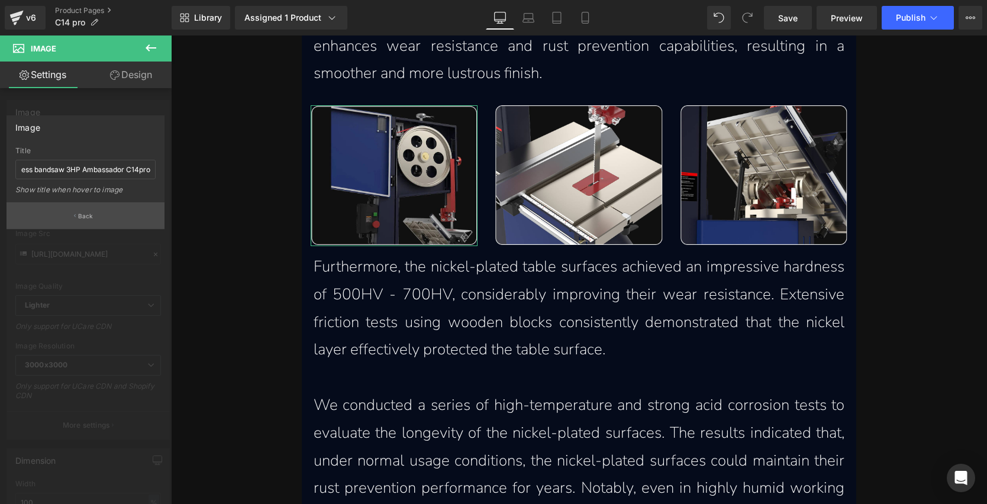
scroll to position [0, 0]
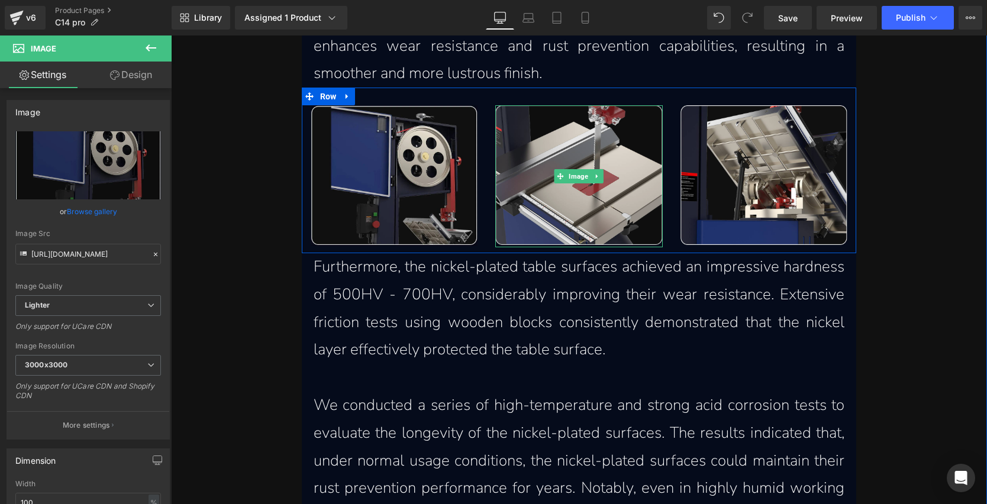
click at [579, 185] on img at bounding box center [578, 176] width 167 height 142
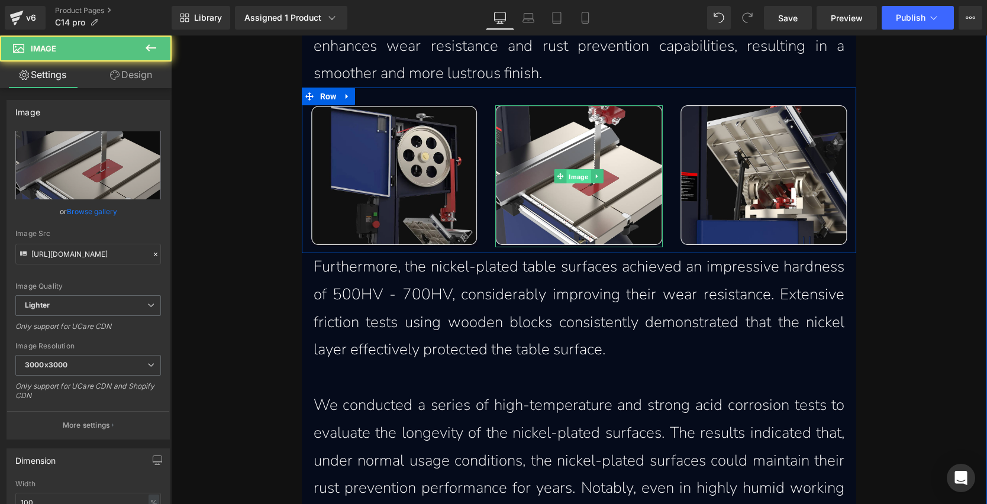
click at [578, 178] on span "Image" at bounding box center [579, 177] width 24 height 14
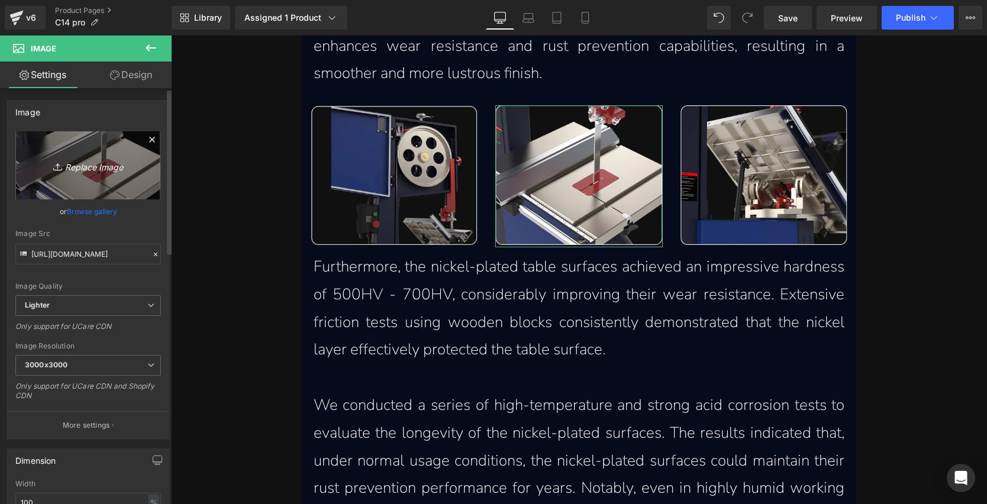
click at [108, 165] on icon "Replace Image" at bounding box center [88, 165] width 95 height 15
type input "C:\fakepath\nickel-plated-tabletop-which-creates-a-rust-free-experience-with-50…"
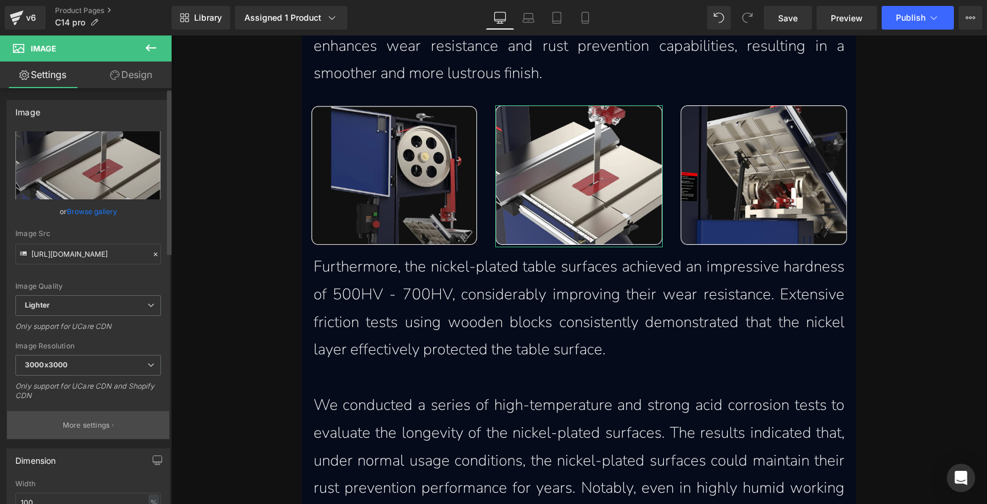
click at [86, 427] on p "More settings" at bounding box center [86, 425] width 47 height 11
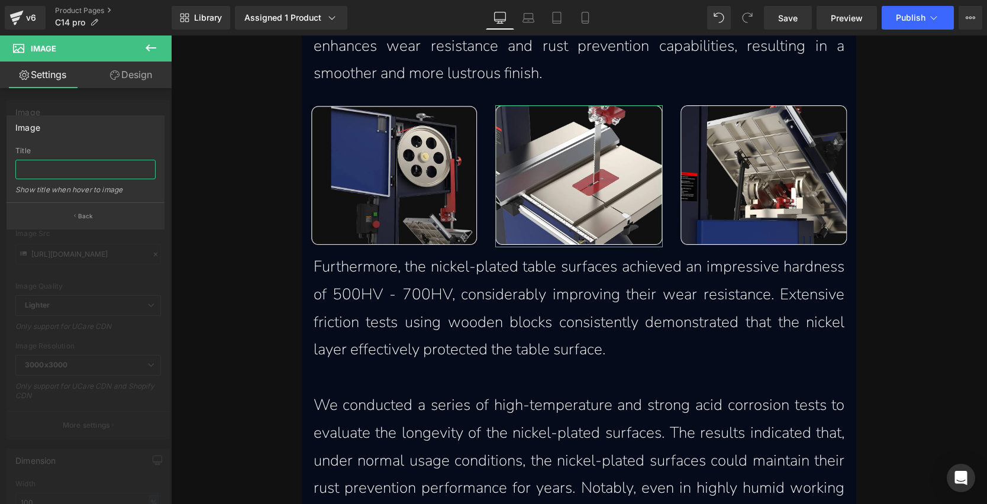
click at [56, 165] on input "text" at bounding box center [85, 170] width 140 height 20
paste input "Nickel plated tabletop which creates a rust free experience with 500HV to 700HV…"
type input "Nickel plated tabletop which creates a rust free experience with 500HV to 700HV…"
click at [80, 218] on p "Back" at bounding box center [85, 216] width 15 height 9
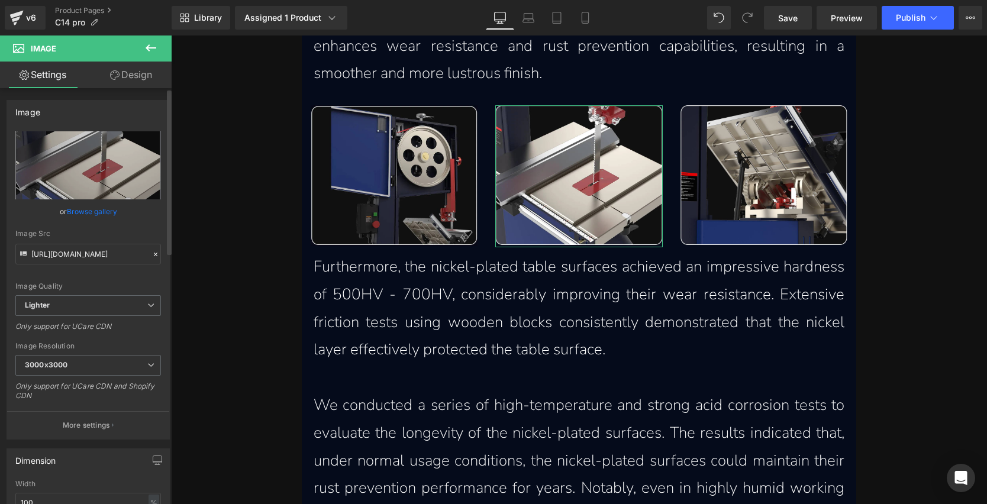
scroll to position [0, 0]
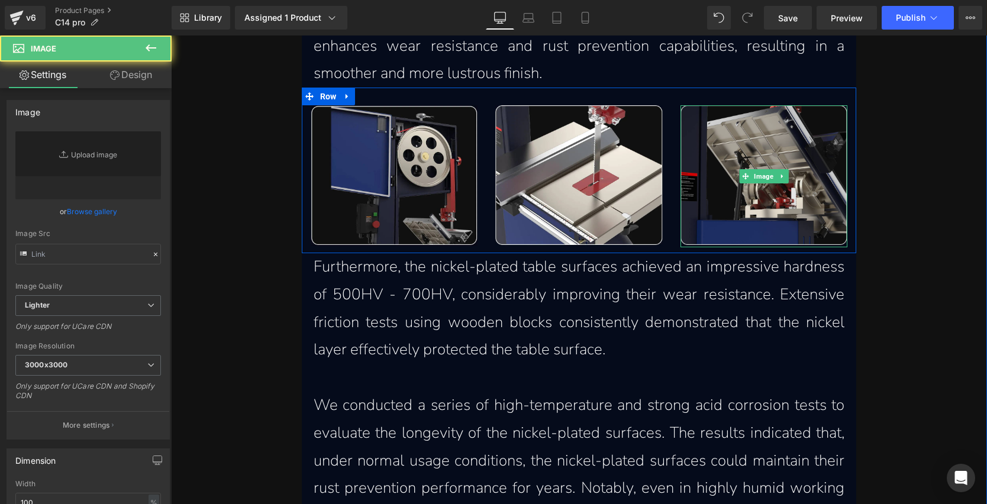
click at [782, 156] on img at bounding box center [764, 176] width 167 height 142
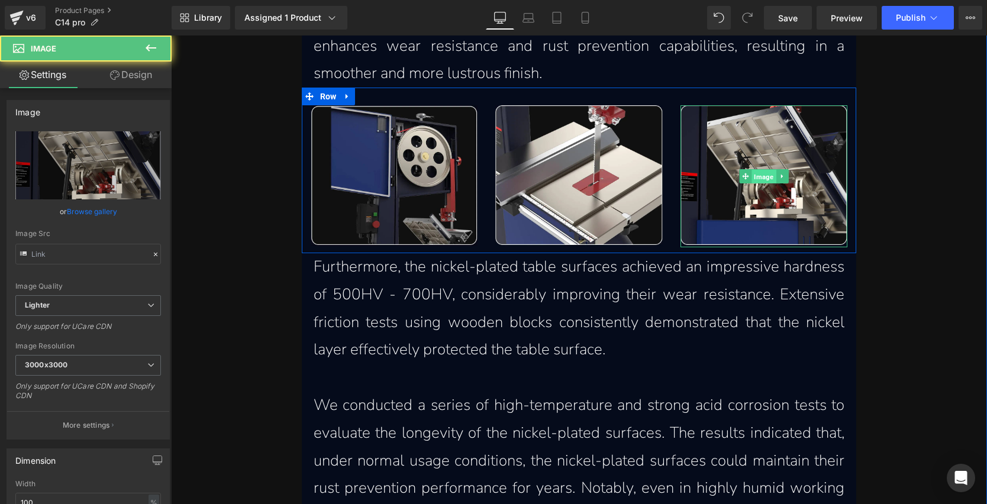
click at [758, 172] on span "Image" at bounding box center [764, 177] width 24 height 14
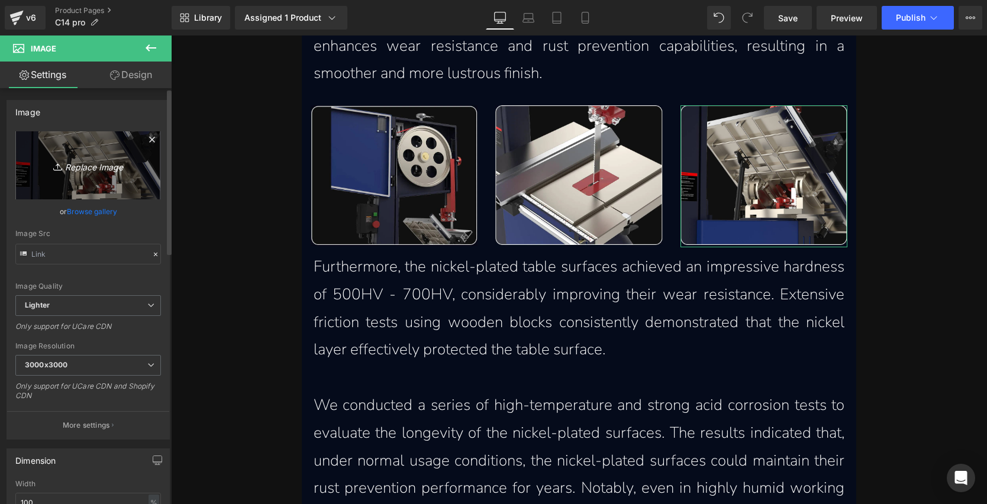
click at [85, 170] on icon "Replace Image" at bounding box center [88, 165] width 95 height 15
type input "C:\fakepath\nickel-plated-cast-iron-rack-and-pinion-table-tilting-system-tested…"
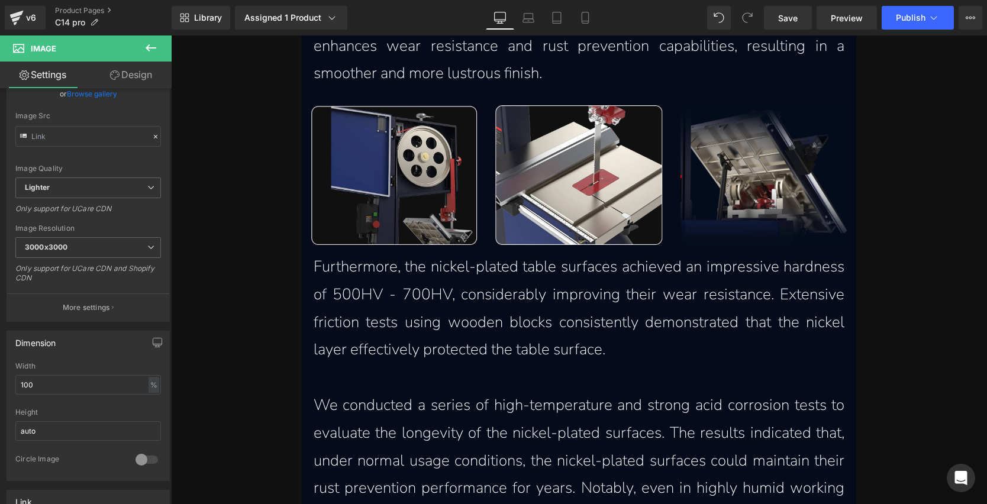
scroll to position [118, 0]
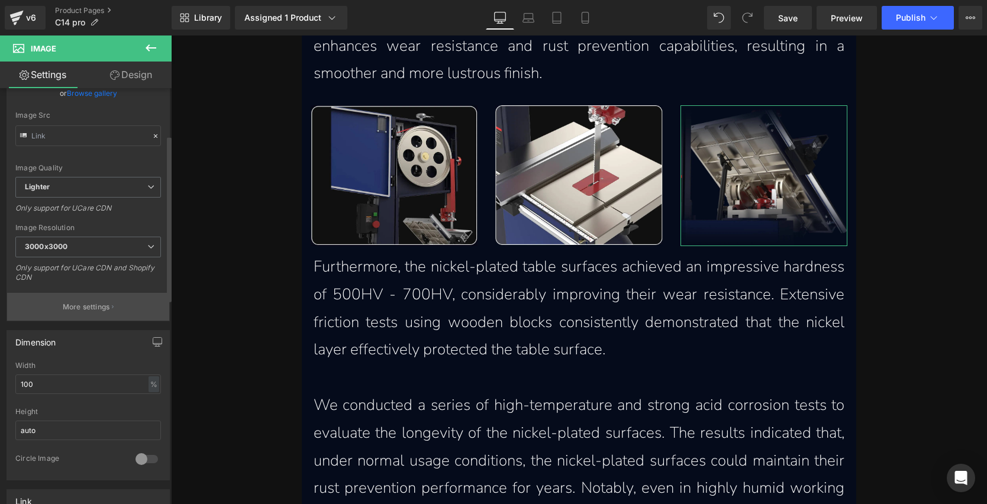
click at [82, 307] on p "More settings" at bounding box center [86, 307] width 47 height 11
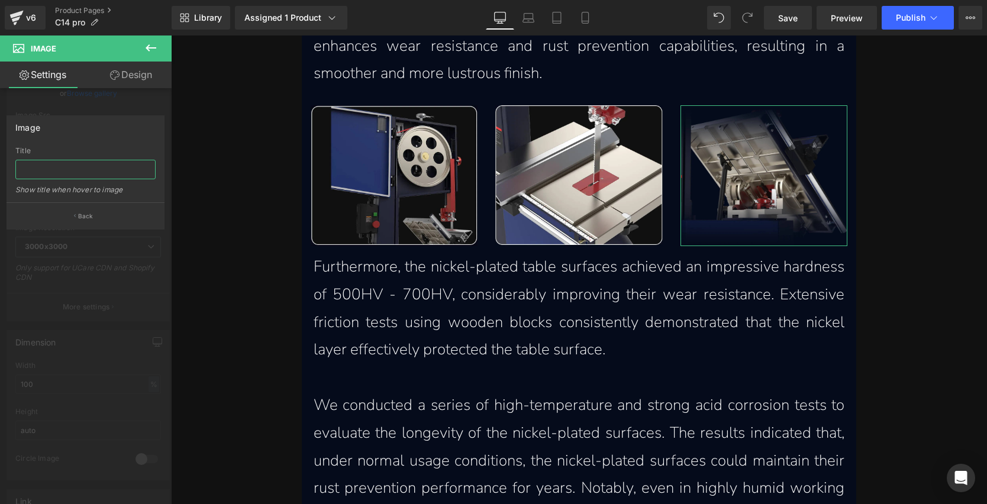
click at [105, 174] on input "text" at bounding box center [85, 170] width 140 height 20
paste input "Nickel plated rack and pinion which creates a rust free experience in the 14 in…"
type input "Nickel plated rack and pinion which creates a rust free experience in the 14 in…"
click at [100, 214] on button "Back" at bounding box center [86, 215] width 158 height 27
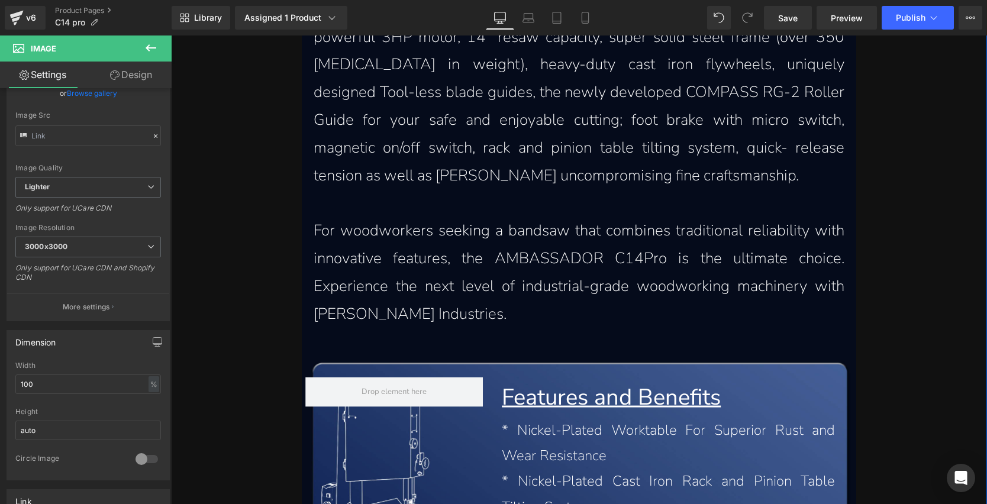
scroll to position [2598, 0]
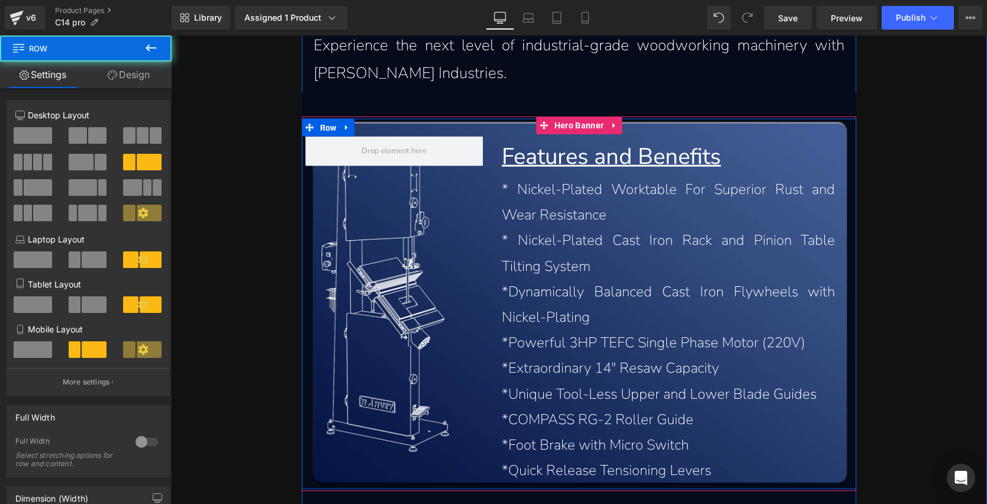
click at [401, 220] on div at bounding box center [394, 309] width 185 height 347
click at [402, 256] on div at bounding box center [394, 309] width 185 height 347
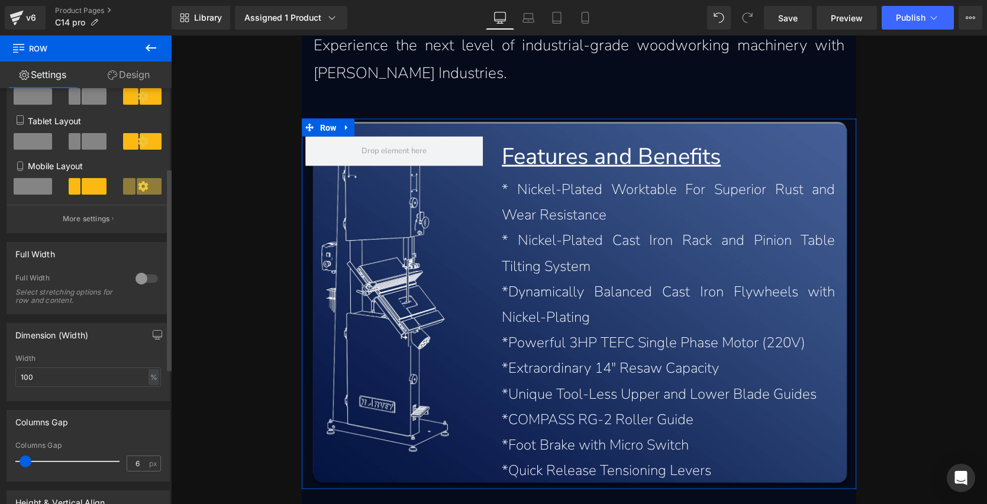
scroll to position [185, 0]
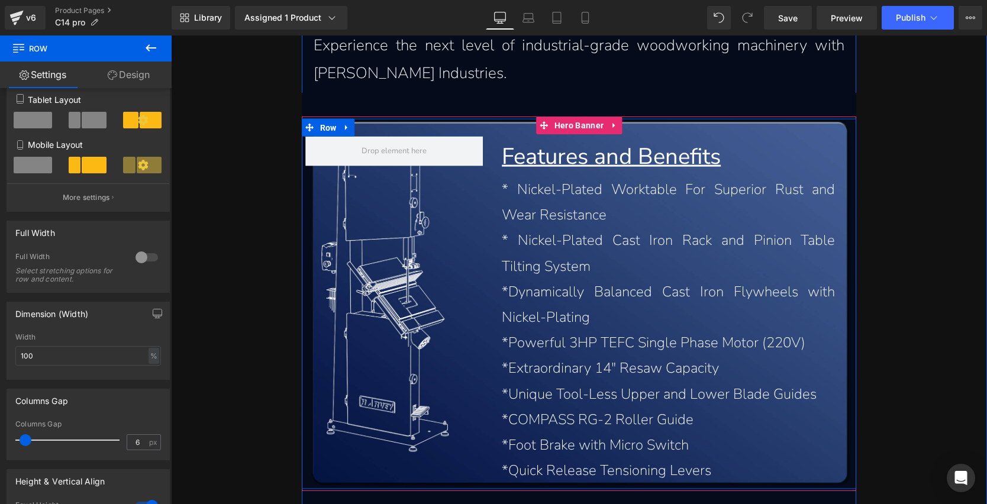
click at [375, 250] on div at bounding box center [394, 309] width 185 height 347
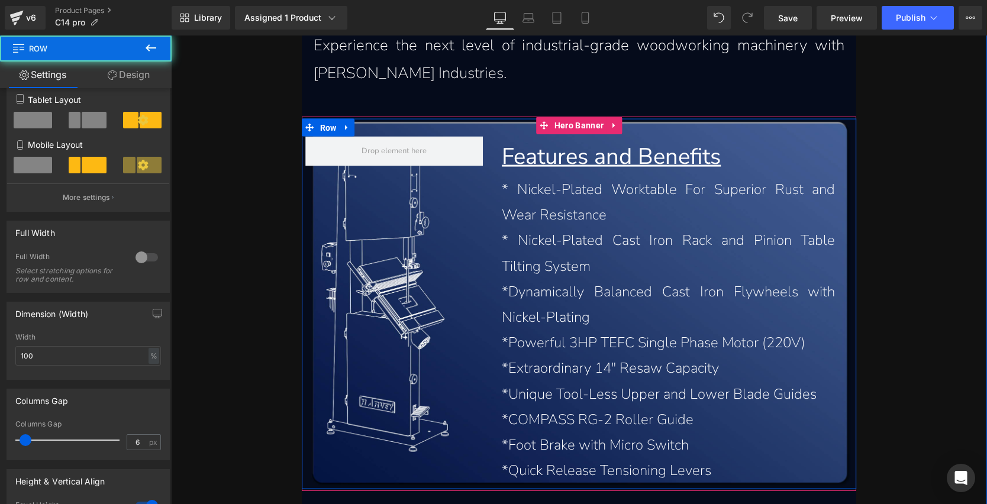
click at [427, 256] on div at bounding box center [394, 309] width 185 height 347
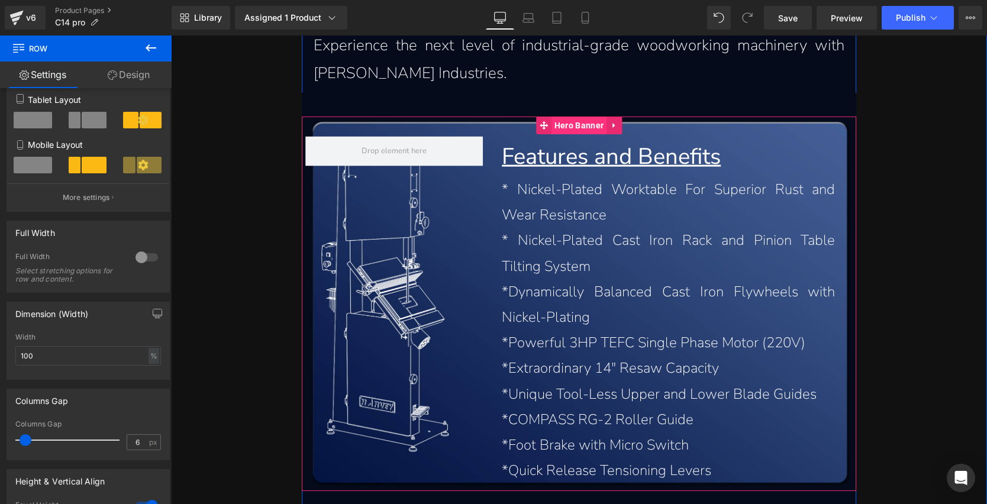
click at [568, 131] on span "Hero Banner" at bounding box center [579, 126] width 55 height 18
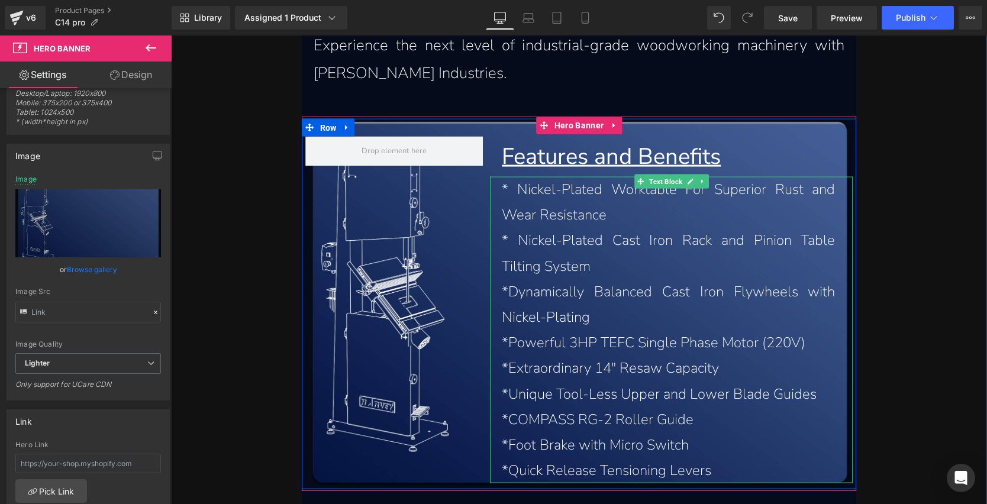
scroll to position [2661, 0]
